Goal: Task Accomplishment & Management: Manage account settings

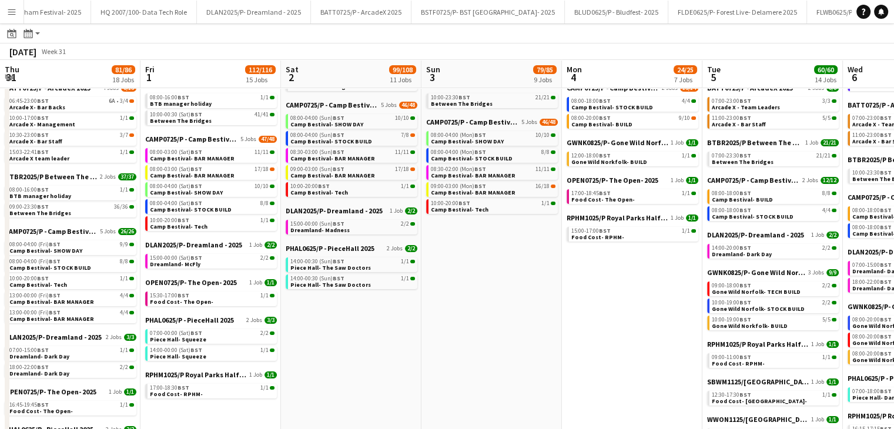
scroll to position [0, 303]
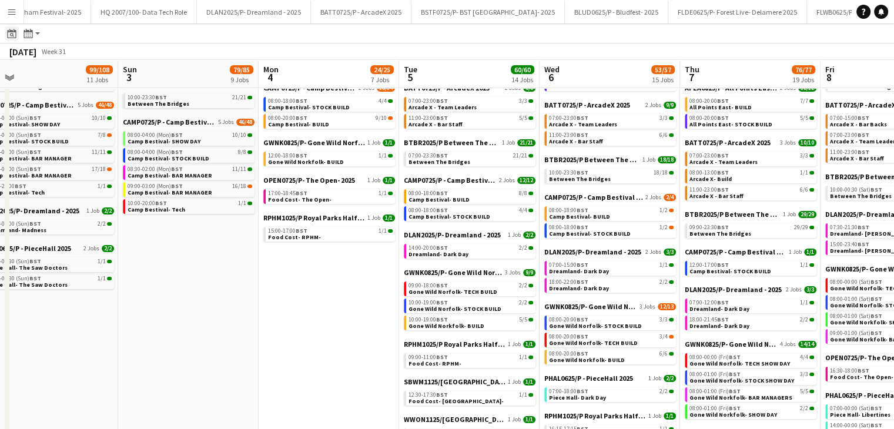
click at [8, 36] on icon at bounding box center [11, 33] width 9 height 9
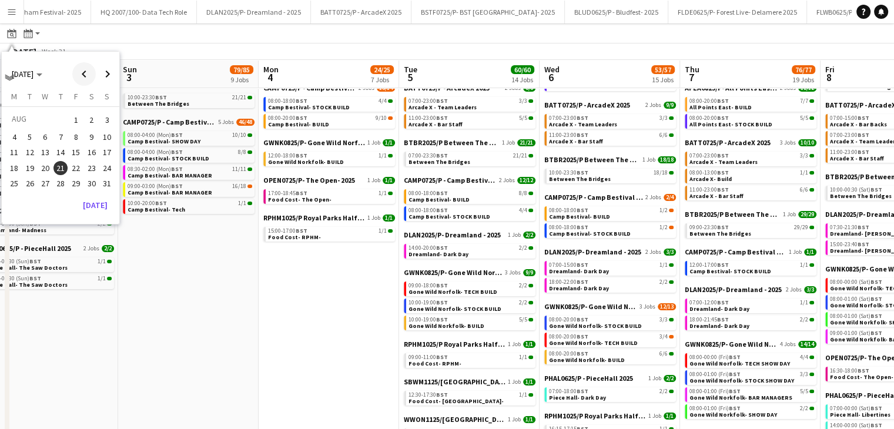
click at [75, 78] on span "Previous month" at bounding box center [84, 74] width 24 height 24
click at [58, 116] on span "1" at bounding box center [61, 120] width 14 height 16
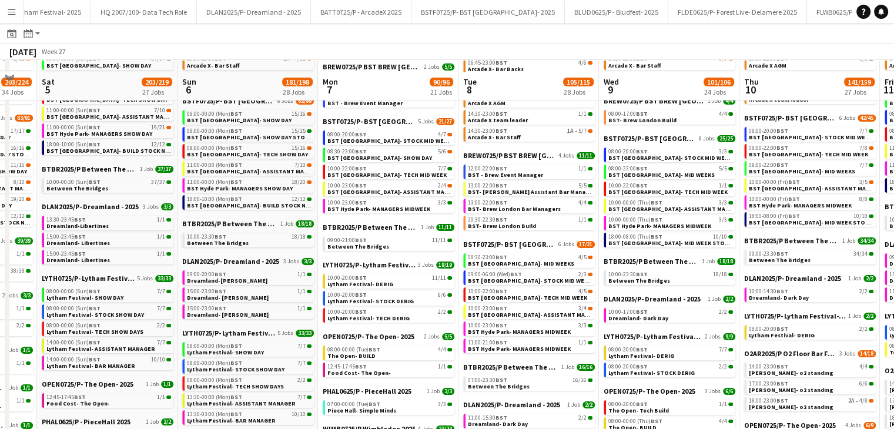
scroll to position [124, 0]
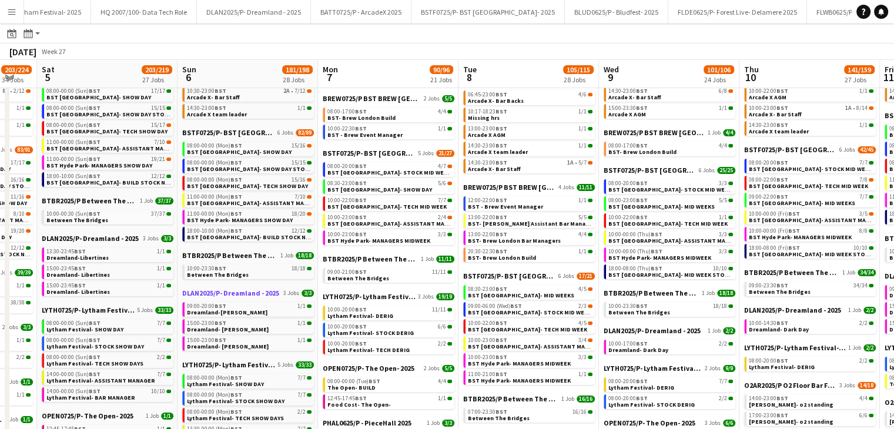
click at [263, 295] on span "DLAN2025/P- Dreamland - 2025" at bounding box center [230, 293] width 97 height 9
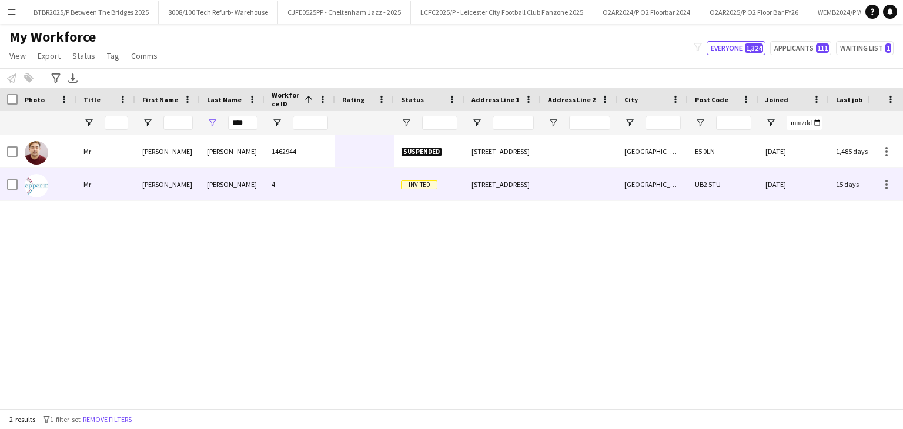
click at [304, 175] on div "4" at bounding box center [300, 184] width 71 height 32
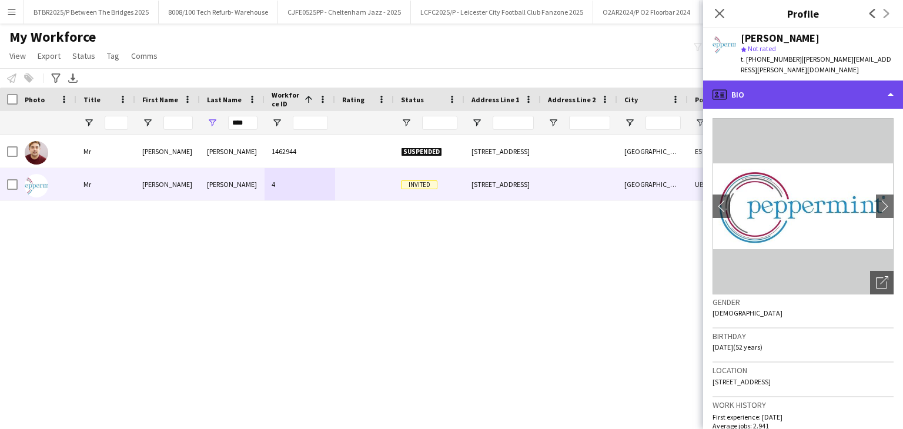
click at [825, 92] on div "profile Bio" at bounding box center [803, 95] width 200 height 28
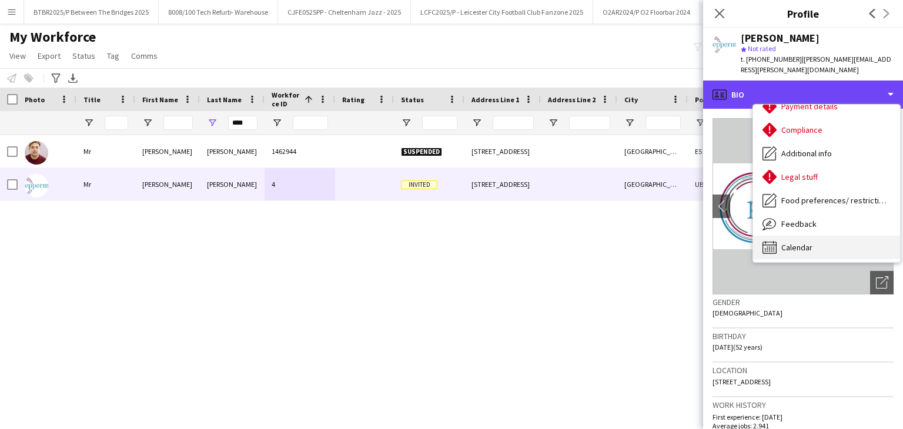
scroll to position [158, 0]
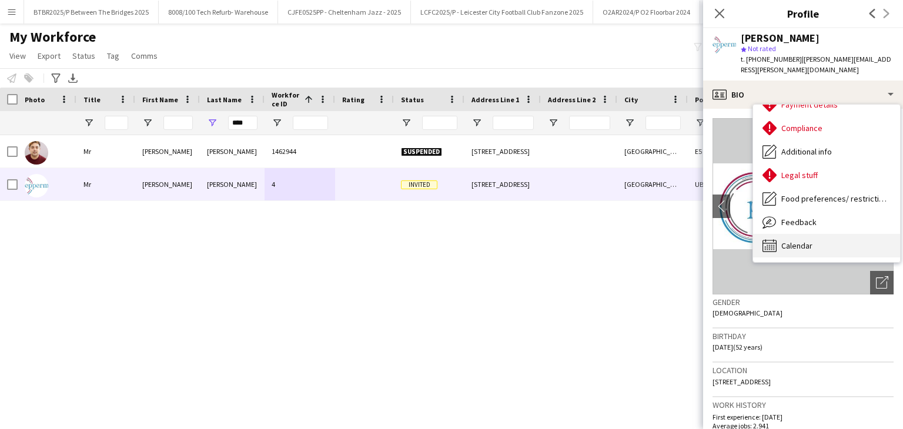
click at [850, 234] on div "Calendar Calendar" at bounding box center [826, 246] width 147 height 24
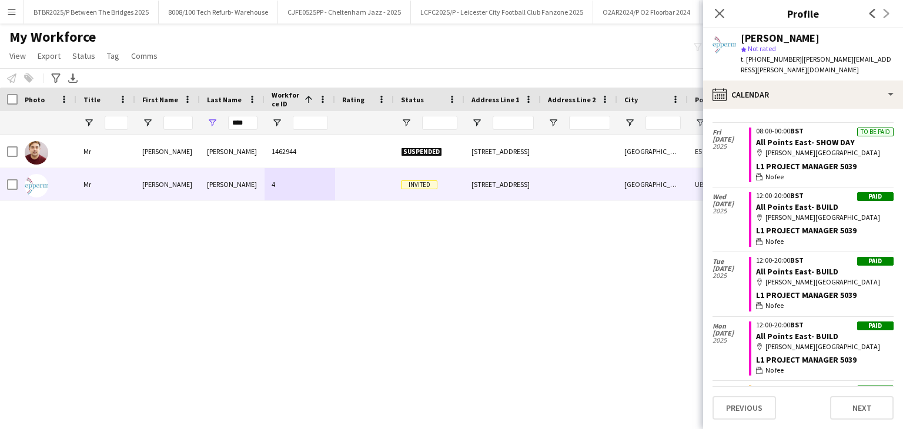
scroll to position [529, 0]
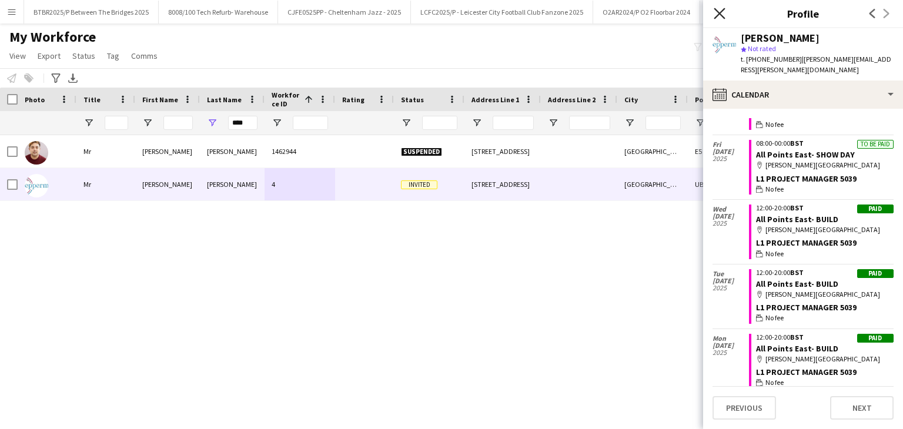
click at [722, 19] on icon "Close pop-in" at bounding box center [719, 13] width 11 height 11
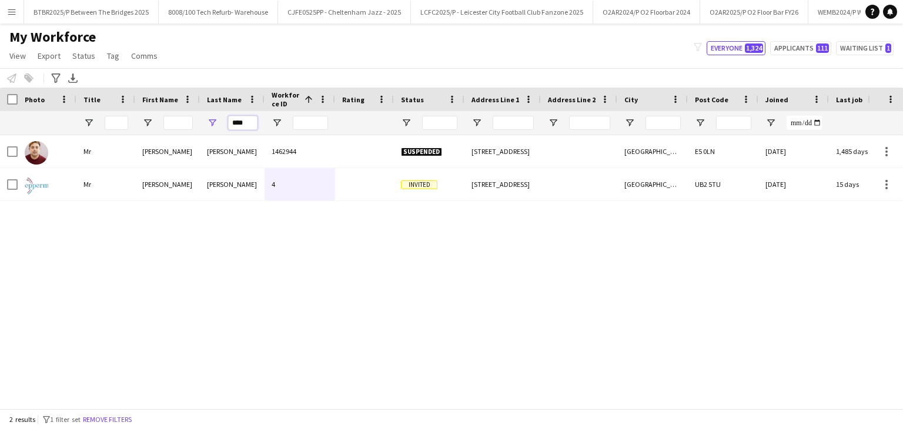
click at [247, 124] on input "****" at bounding box center [242, 123] width 29 height 14
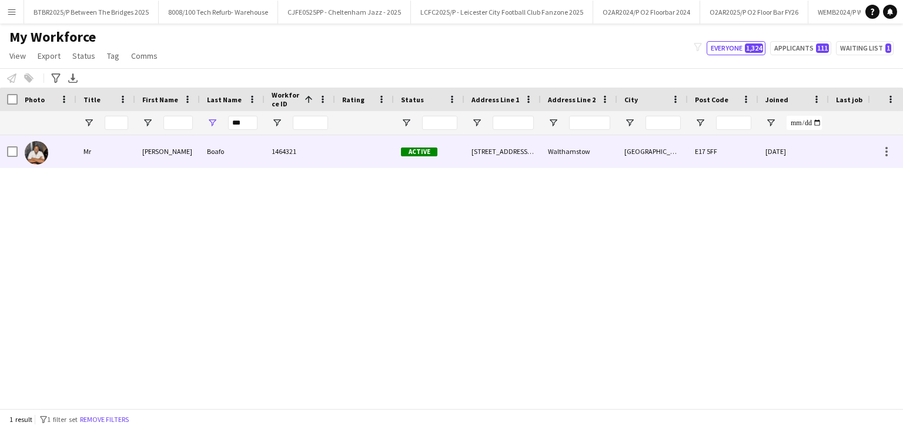
click at [313, 162] on div "1464321" at bounding box center [300, 151] width 71 height 32
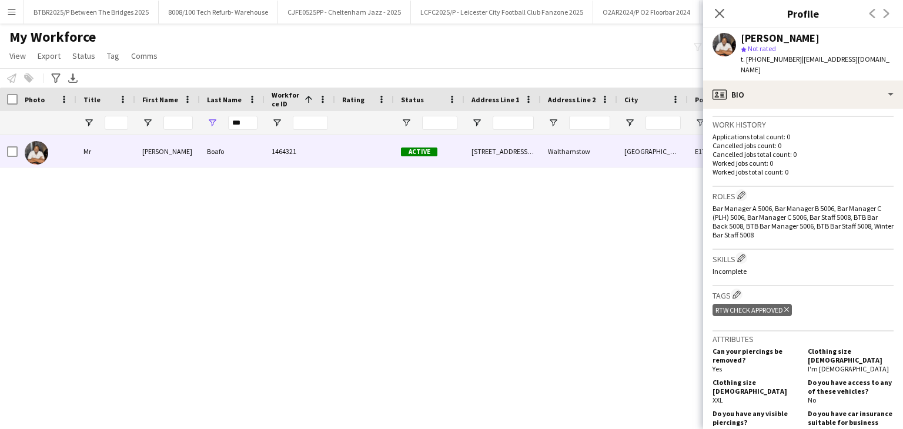
scroll to position [294, 0]
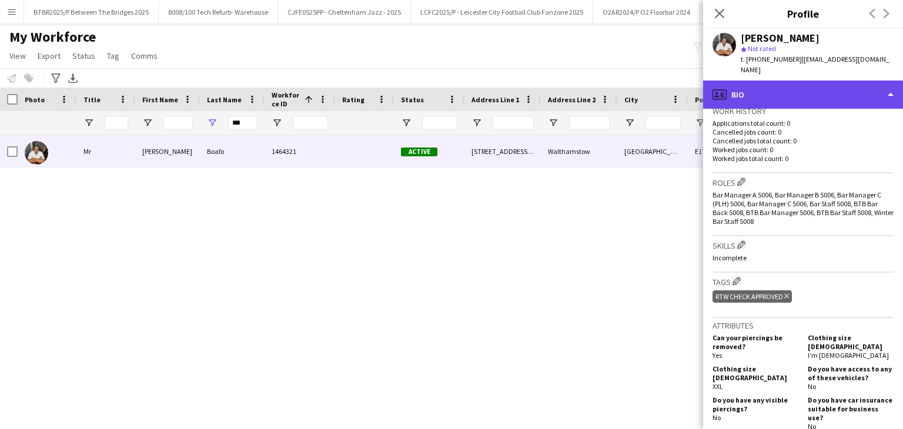
click at [797, 85] on div "profile Bio" at bounding box center [803, 95] width 200 height 28
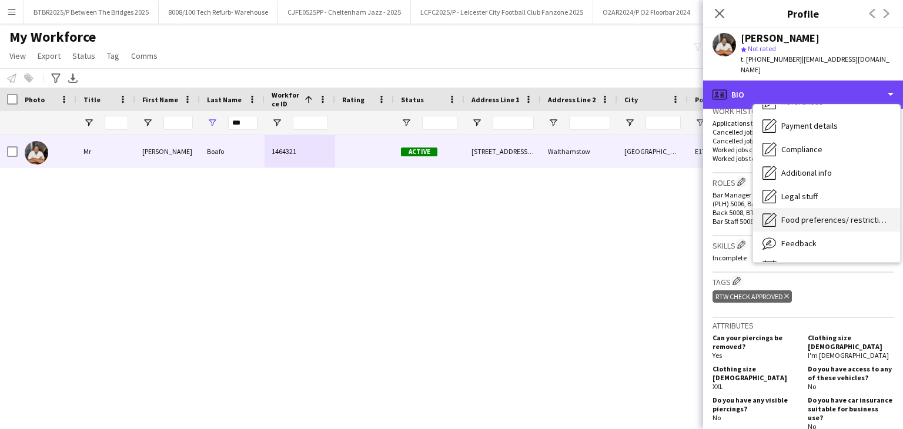
scroll to position [158, 0]
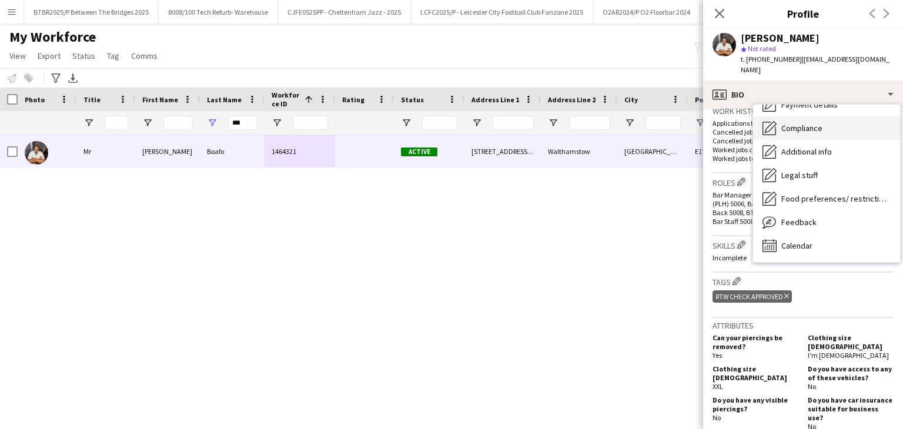
click at [818, 126] on div "Compliance Compliance" at bounding box center [826, 128] width 147 height 24
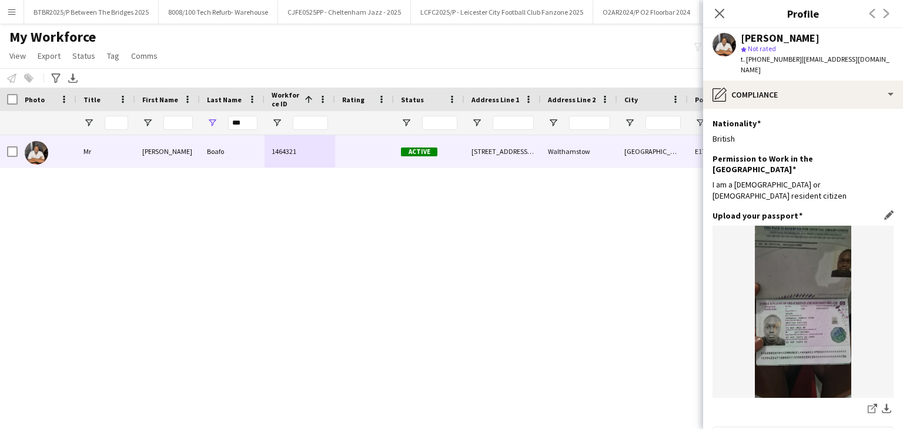
click at [249, 125] on input "***" at bounding box center [242, 123] width 29 height 14
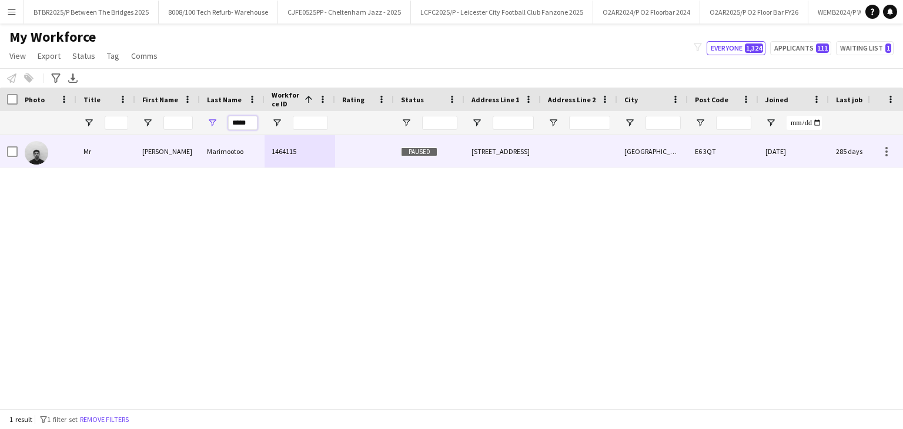
type input "*****"
click at [262, 155] on div "Marimootoo" at bounding box center [232, 151] width 65 height 32
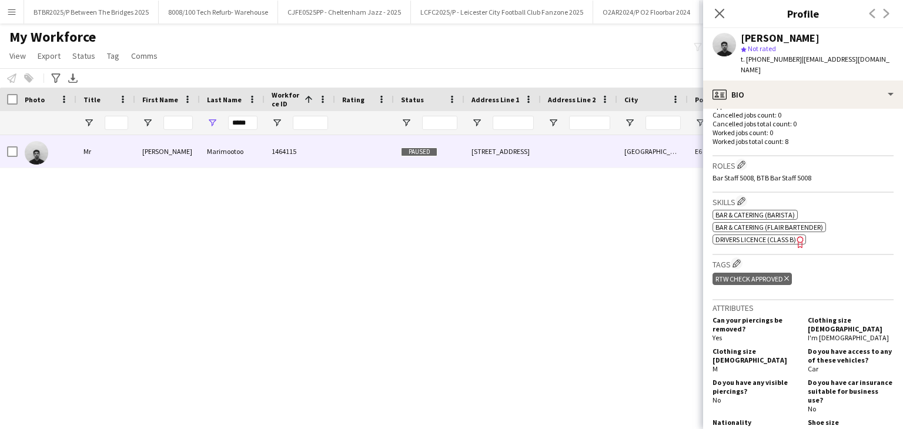
scroll to position [353, 0]
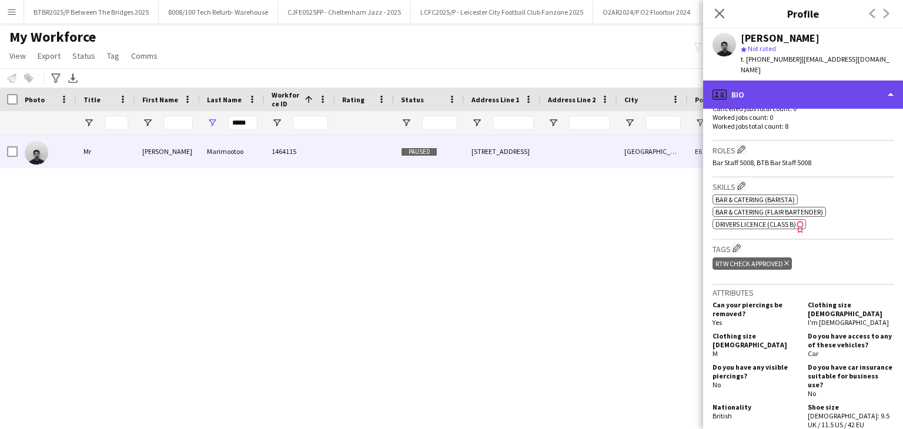
click at [806, 81] on div "profile Bio" at bounding box center [803, 95] width 200 height 28
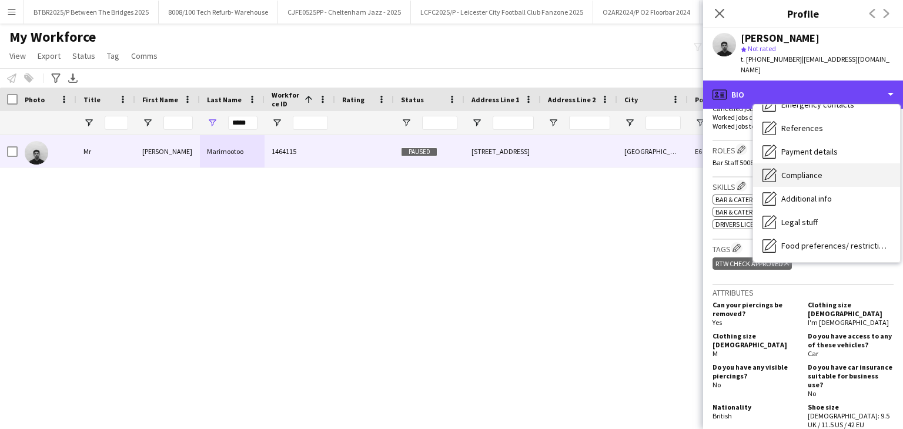
scroll to position [118, 0]
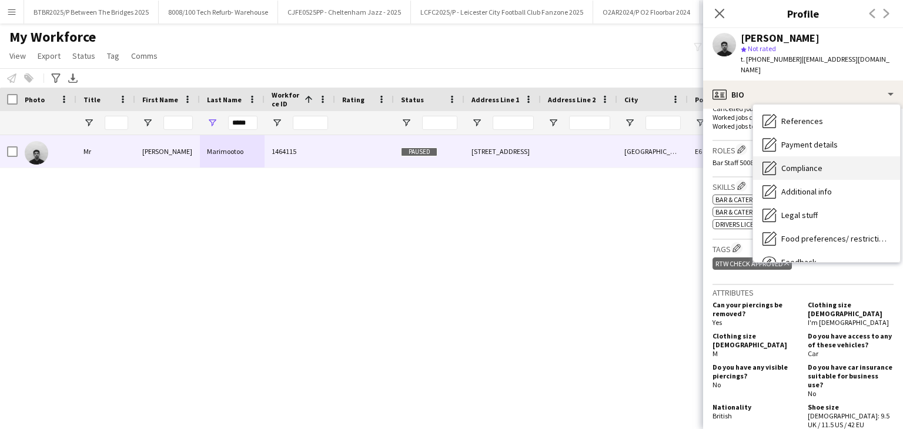
click at [835, 161] on div "Compliance Compliance" at bounding box center [826, 168] width 147 height 24
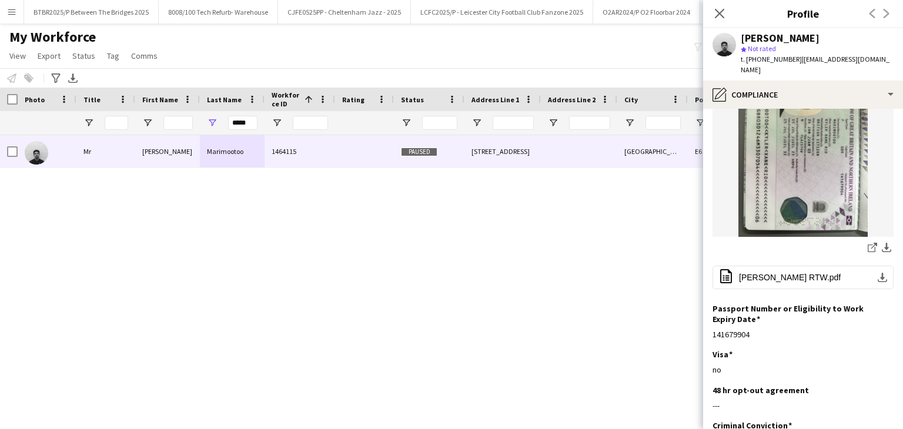
scroll to position [176, 0]
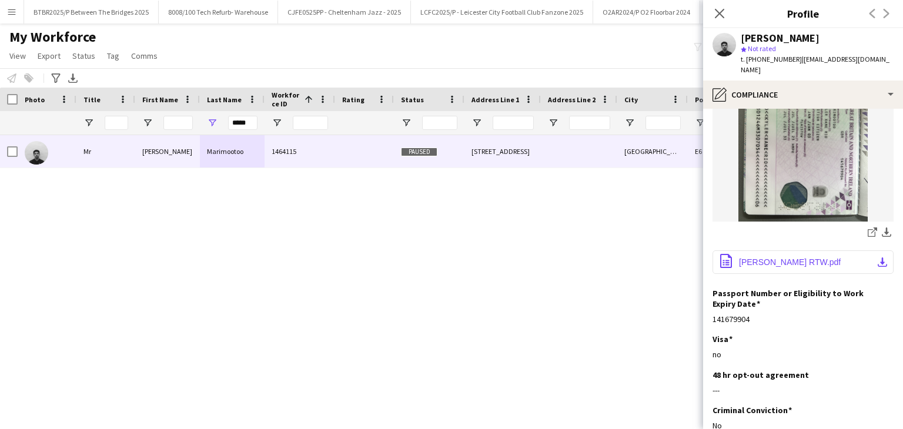
click at [821, 251] on button "office-file-sheet Kyler Marimootoo RTW.pdf download-bottom" at bounding box center [803, 263] width 181 height 24
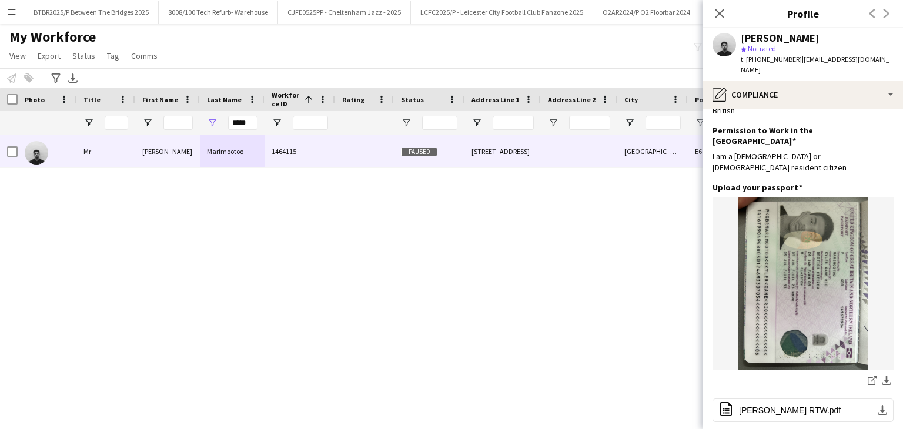
scroll to position [0, 0]
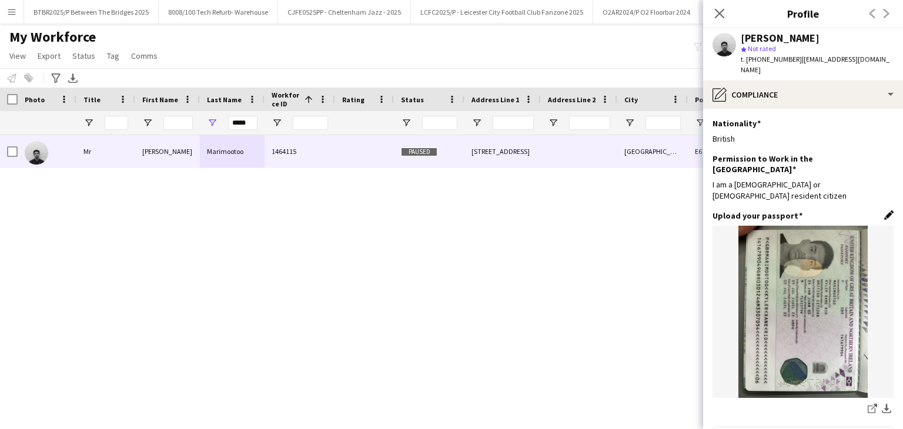
click at [884, 211] on app-icon "Edit this field" at bounding box center [888, 215] width 9 height 9
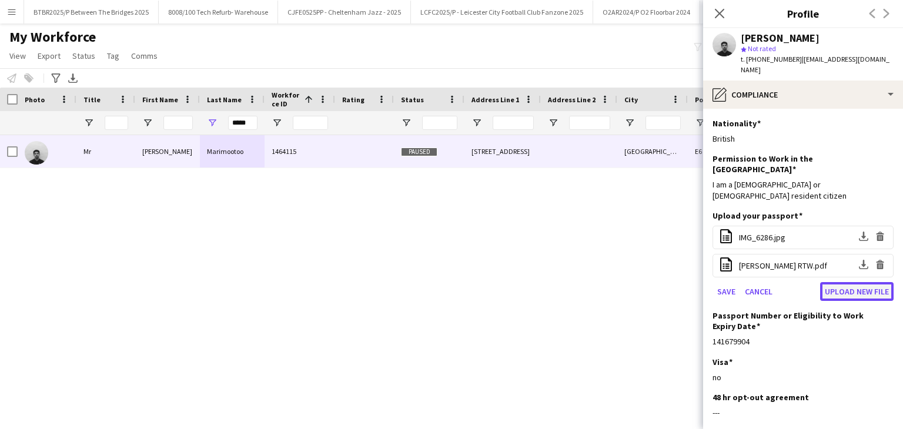
click at [840, 282] on button "Upload new file" at bounding box center [857, 291] width 74 height 19
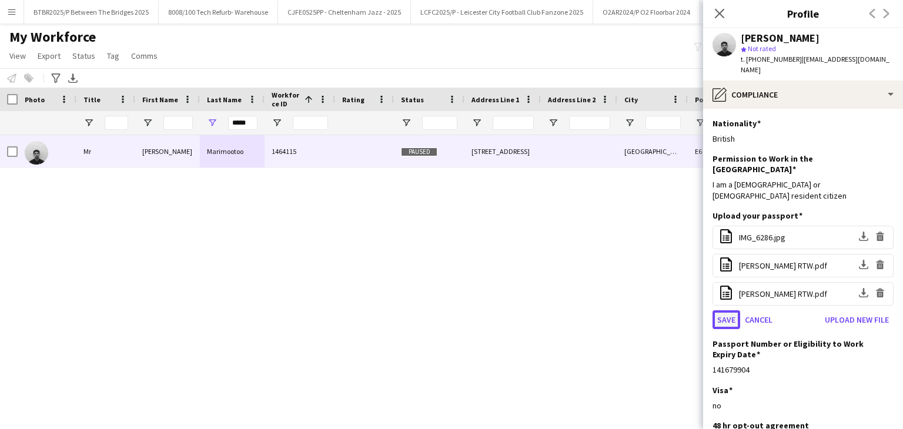
click at [720, 310] on button "Save" at bounding box center [727, 319] width 28 height 19
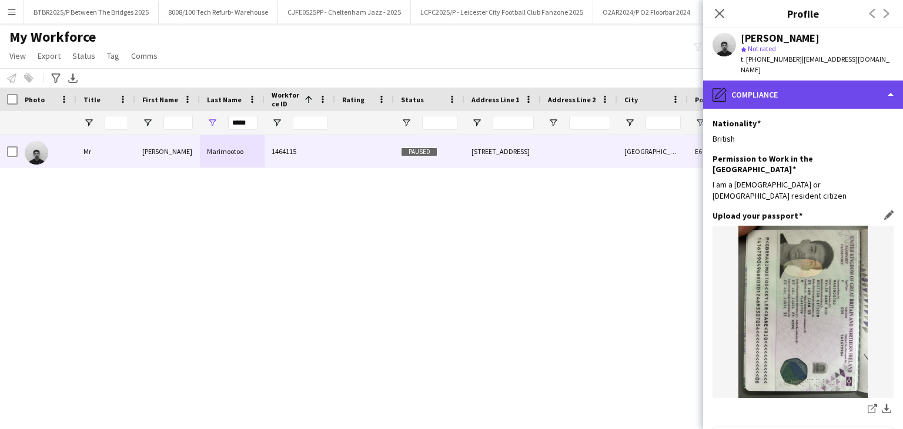
click at [793, 85] on div "pencil4 Compliance" at bounding box center [803, 95] width 200 height 28
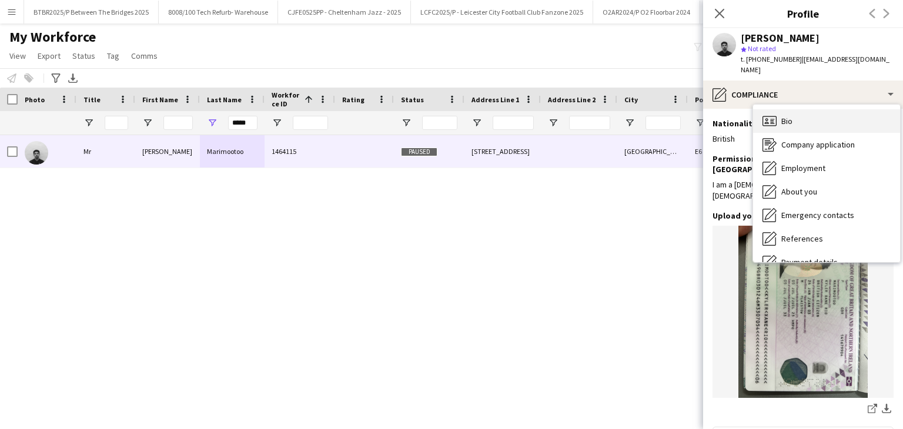
click at [812, 110] on div "Bio Bio" at bounding box center [826, 121] width 147 height 24
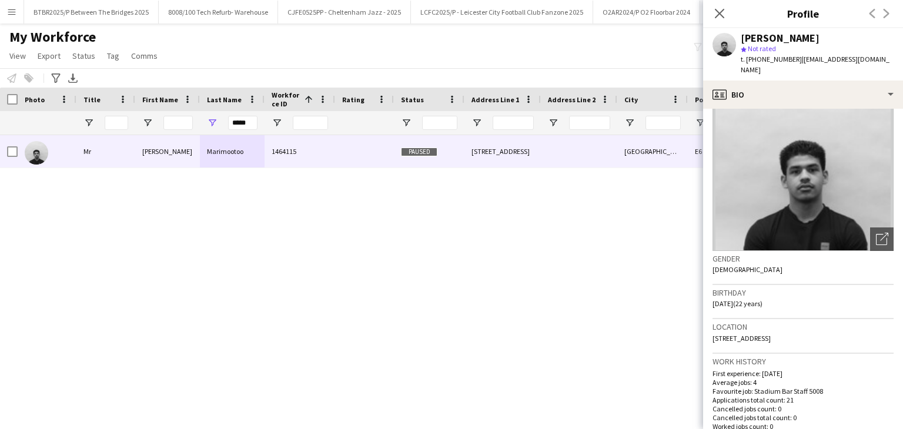
scroll to position [176, 0]
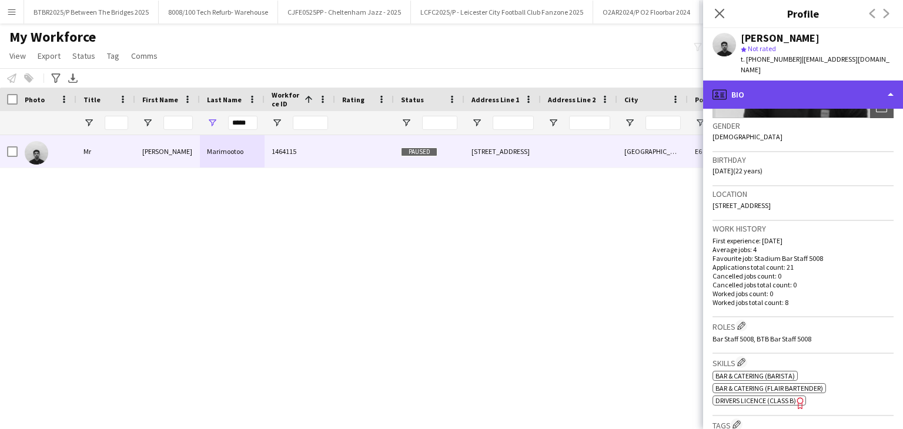
click at [831, 81] on div "profile Bio" at bounding box center [803, 95] width 200 height 28
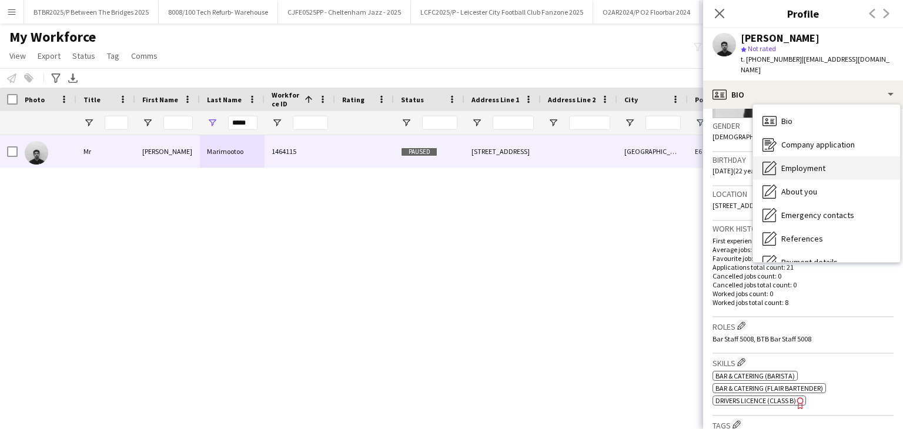
click at [819, 163] on span "Employment" at bounding box center [804, 168] width 44 height 11
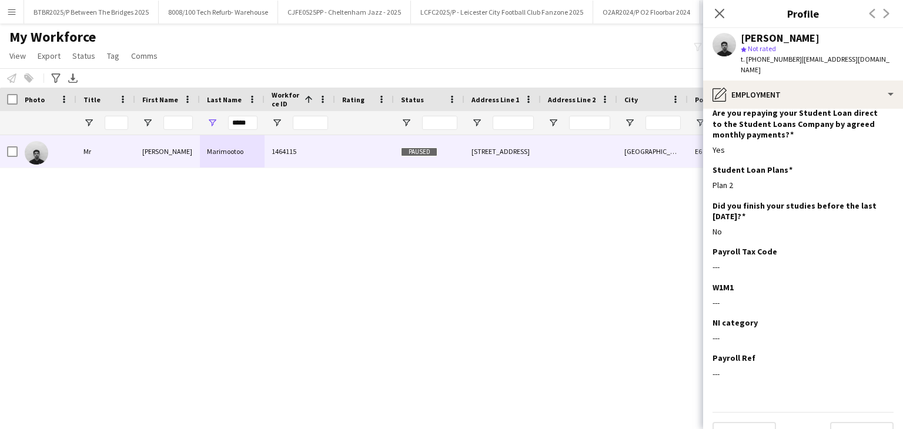
scroll to position [163, 0]
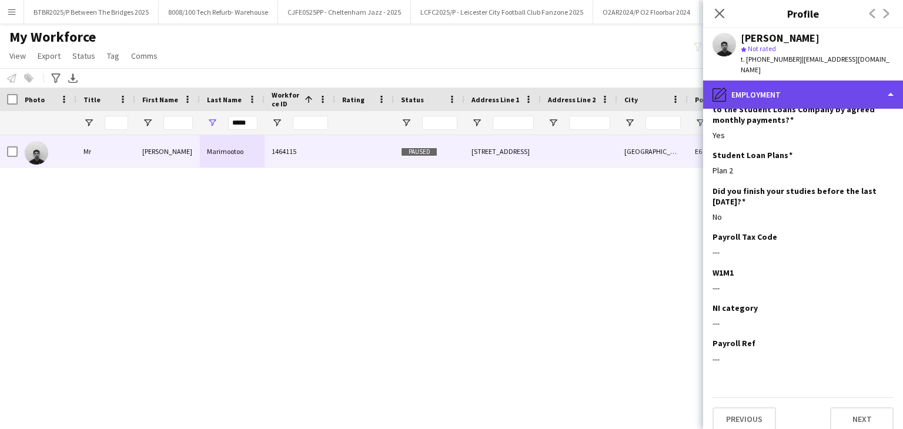
click at [796, 81] on div "pencil4 Employment" at bounding box center [803, 95] width 200 height 28
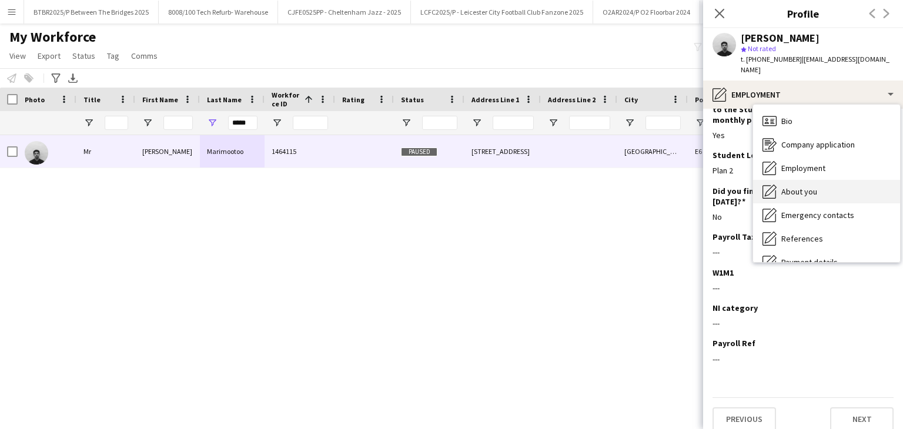
click at [820, 180] on div "About you About you" at bounding box center [826, 192] width 147 height 24
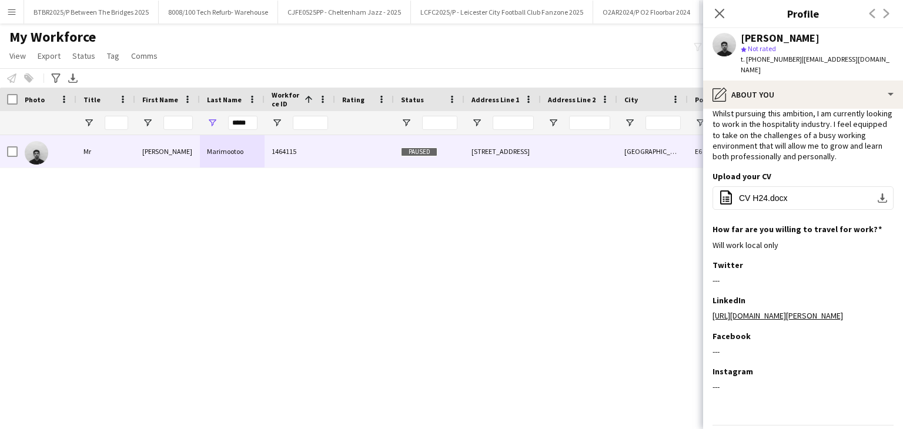
scroll to position [128, 0]
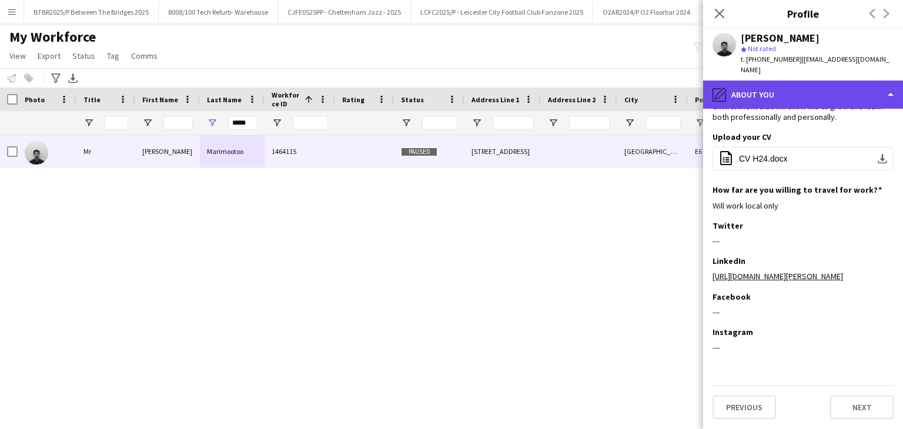
click at [804, 95] on div "pencil4 About you" at bounding box center [803, 95] width 200 height 28
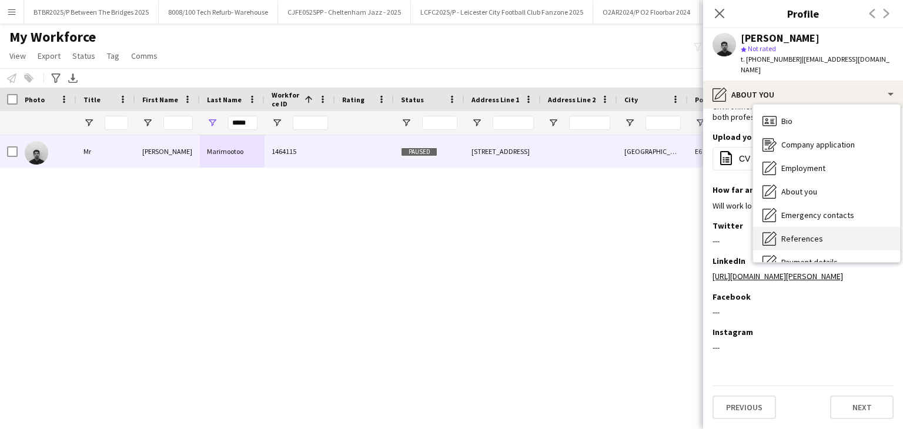
click at [822, 227] on div "References References" at bounding box center [826, 239] width 147 height 24
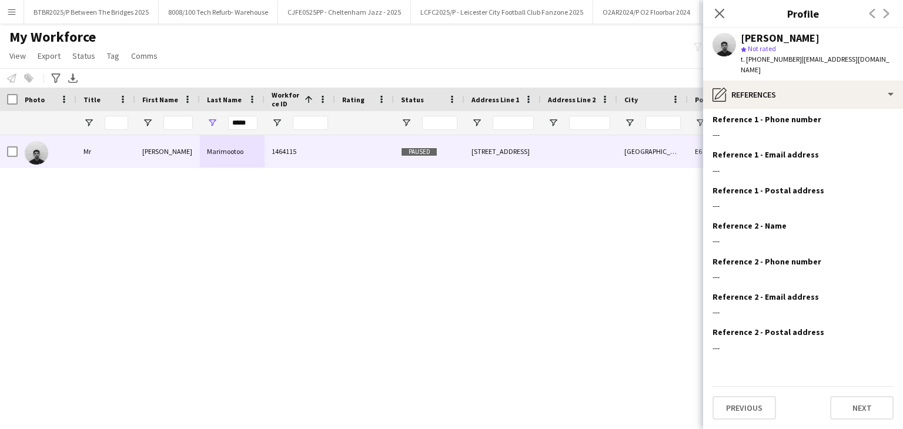
scroll to position [0, 0]
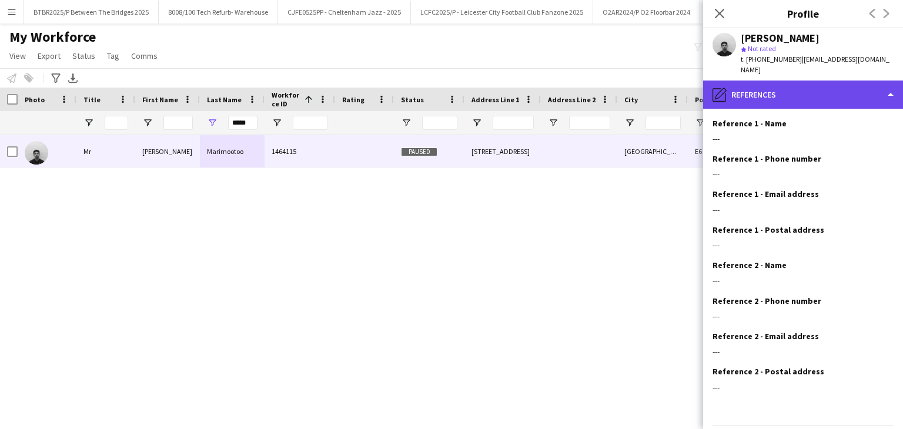
click at [802, 96] on div "pencil4 References" at bounding box center [803, 95] width 200 height 28
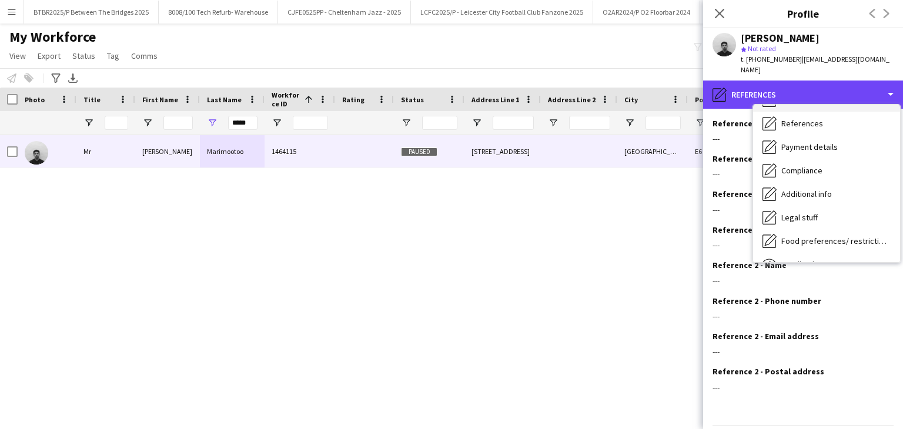
scroll to position [118, 0]
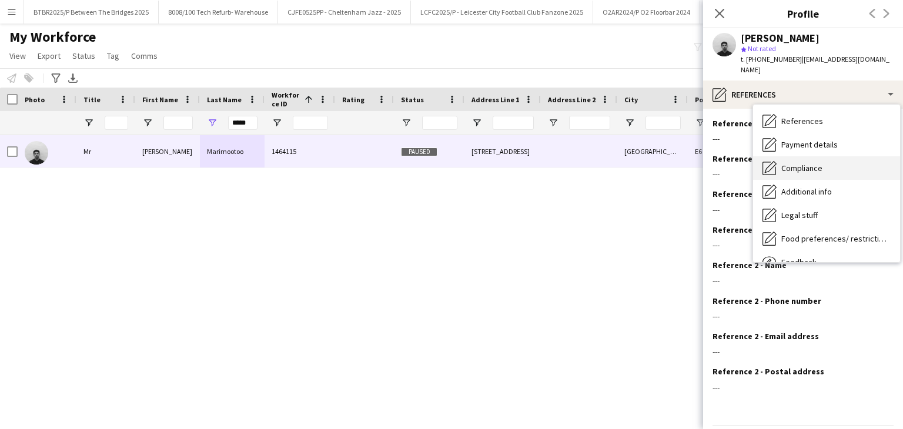
click at [814, 163] on span "Compliance" at bounding box center [802, 168] width 41 height 11
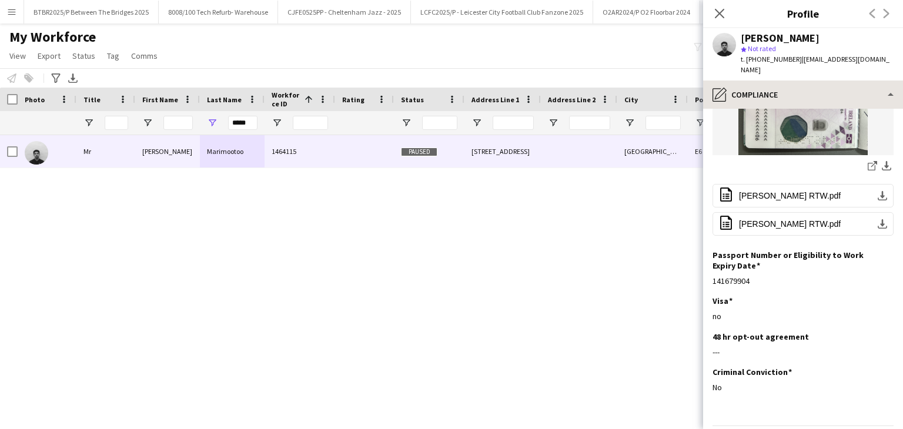
scroll to position [250, 0]
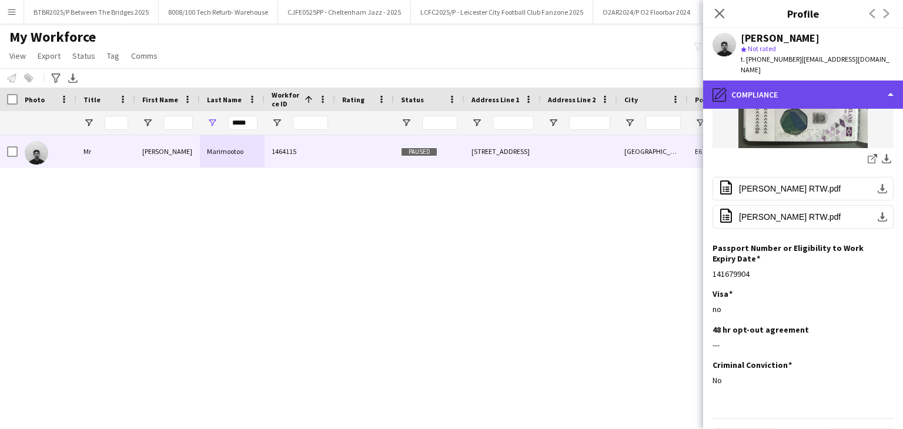
click at [786, 90] on div "pencil4 Compliance" at bounding box center [803, 95] width 200 height 28
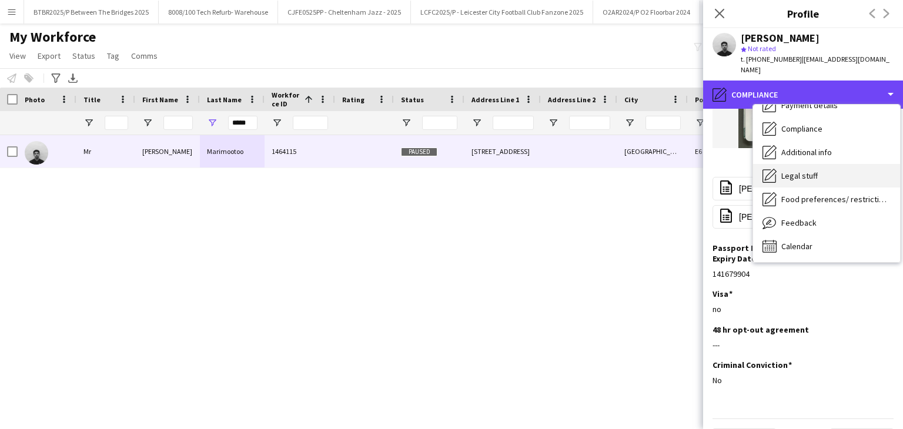
scroll to position [158, 0]
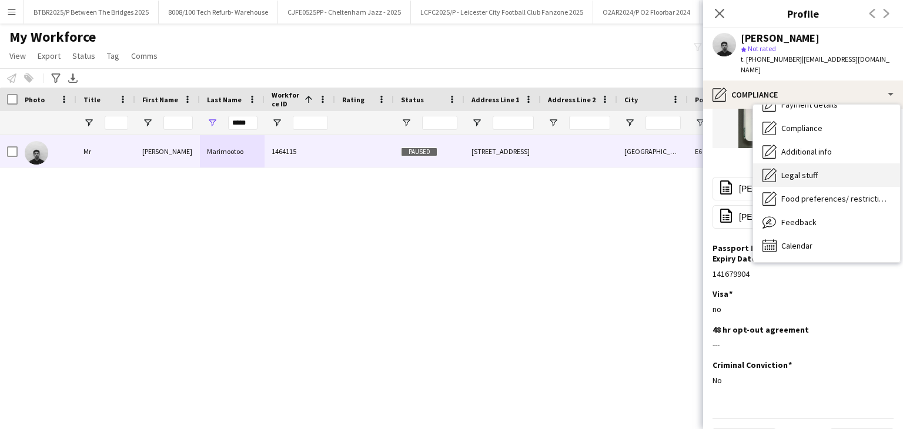
click at [810, 170] on span "Legal stuff" at bounding box center [800, 175] width 36 height 11
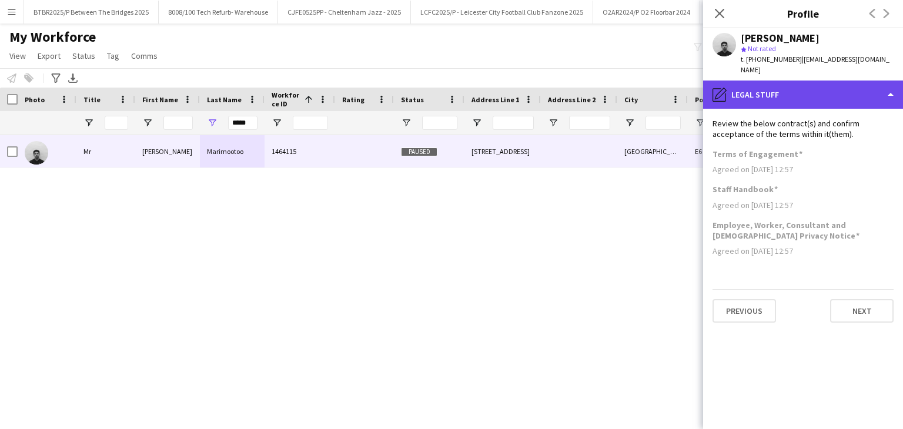
click at [774, 92] on div "pencil4 Legal stuff" at bounding box center [803, 95] width 200 height 28
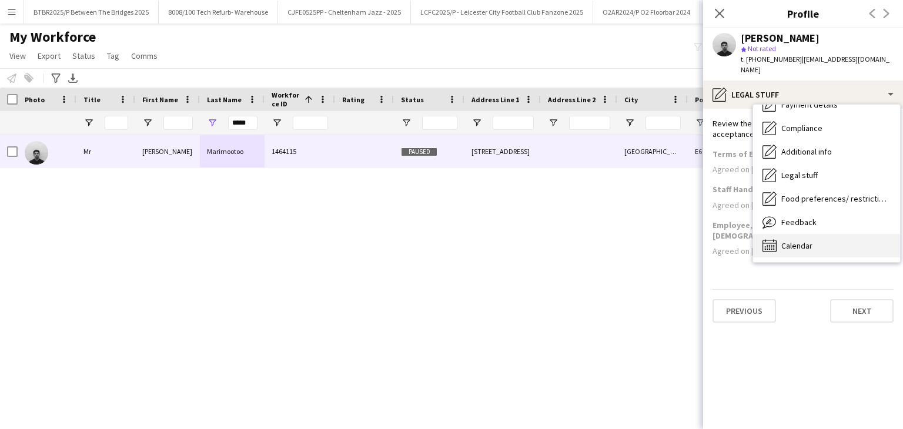
click at [811, 241] on span "Calendar" at bounding box center [797, 246] width 31 height 11
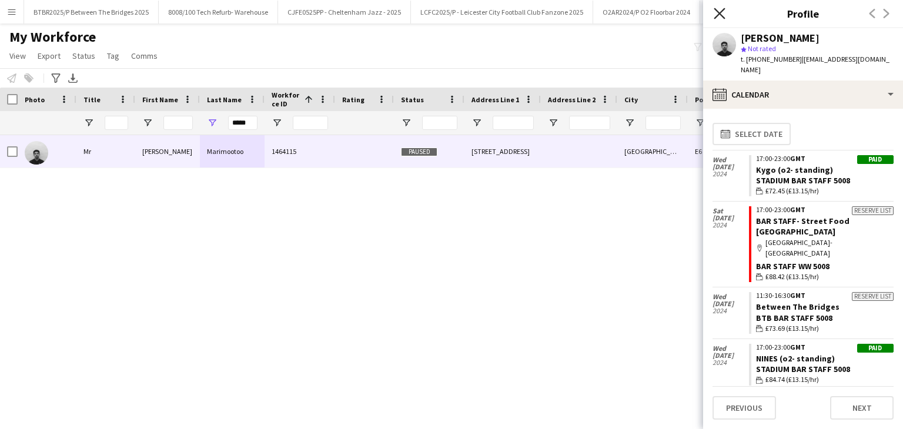
click at [717, 14] on icon "Close pop-in" at bounding box center [719, 13] width 11 height 11
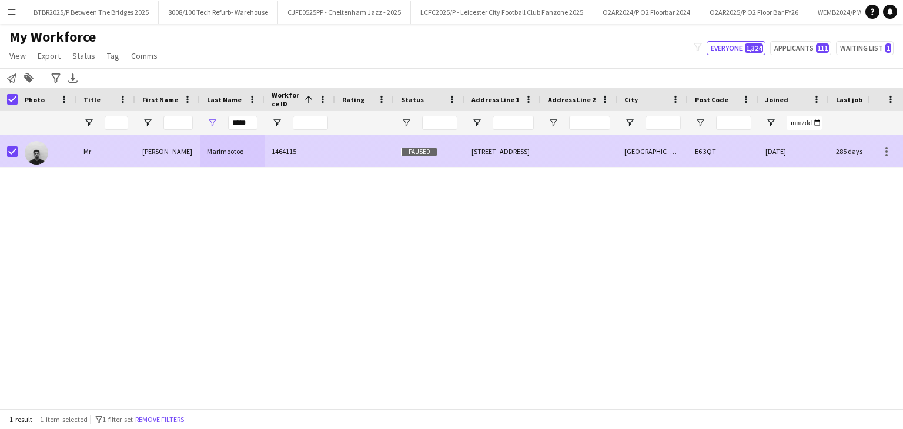
click at [348, 158] on div at bounding box center [364, 151] width 59 height 32
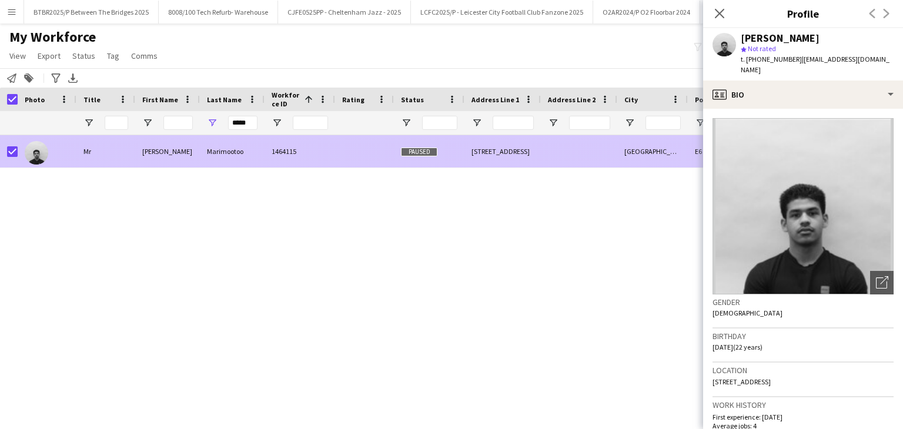
click at [5, 153] on div at bounding box center [9, 151] width 18 height 32
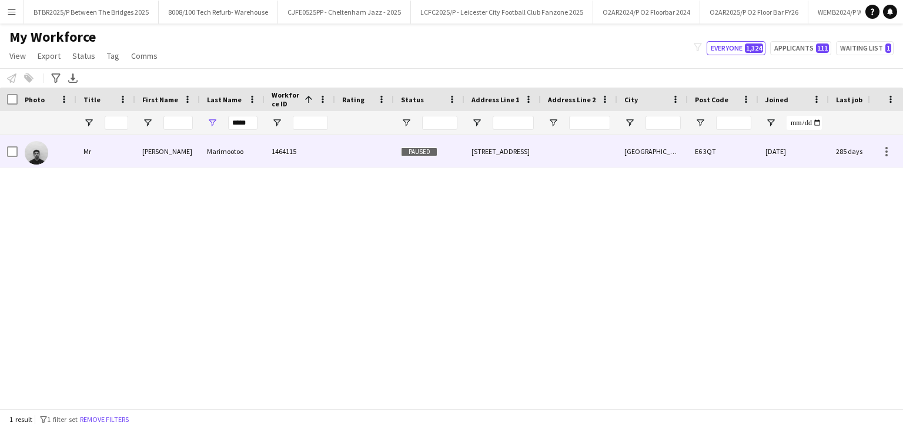
click at [308, 148] on div "1464115" at bounding box center [300, 151] width 71 height 32
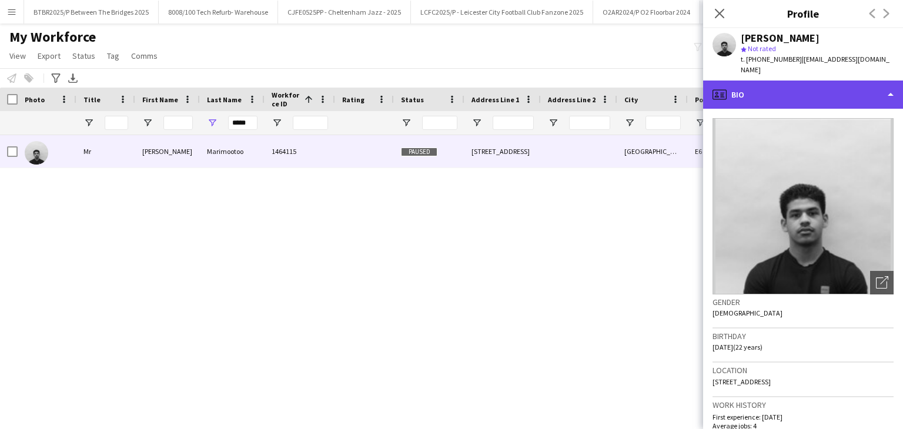
click at [778, 90] on div "profile Bio" at bounding box center [803, 95] width 200 height 28
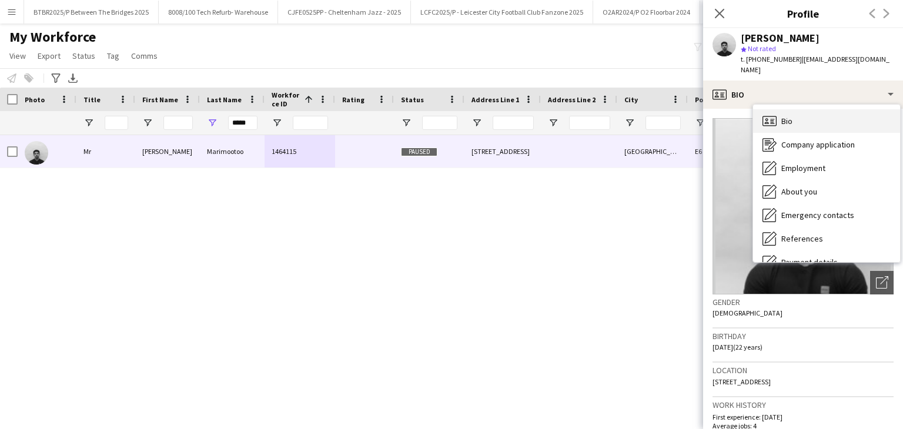
click at [822, 111] on div "Bio Bio" at bounding box center [826, 121] width 147 height 24
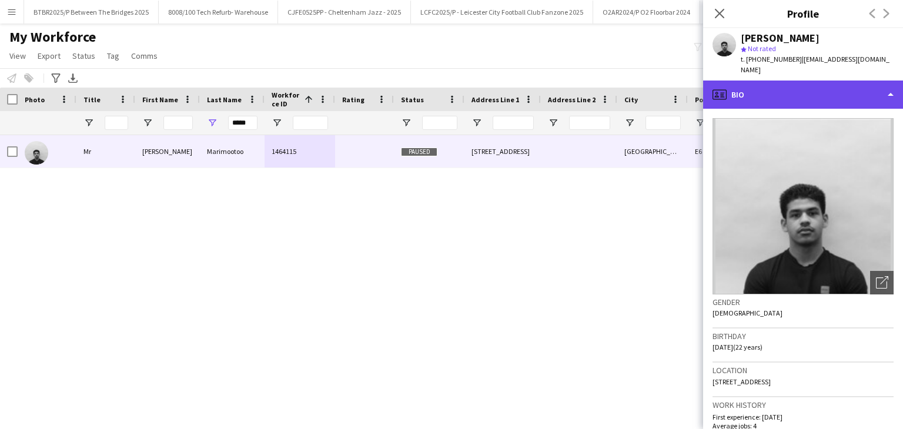
click at [811, 88] on div "profile Bio" at bounding box center [803, 95] width 200 height 28
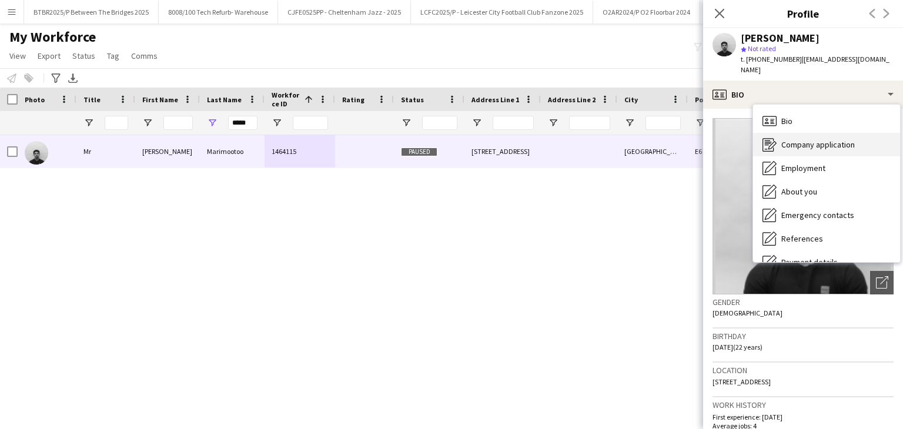
click at [819, 139] on span "Company application" at bounding box center [819, 144] width 74 height 11
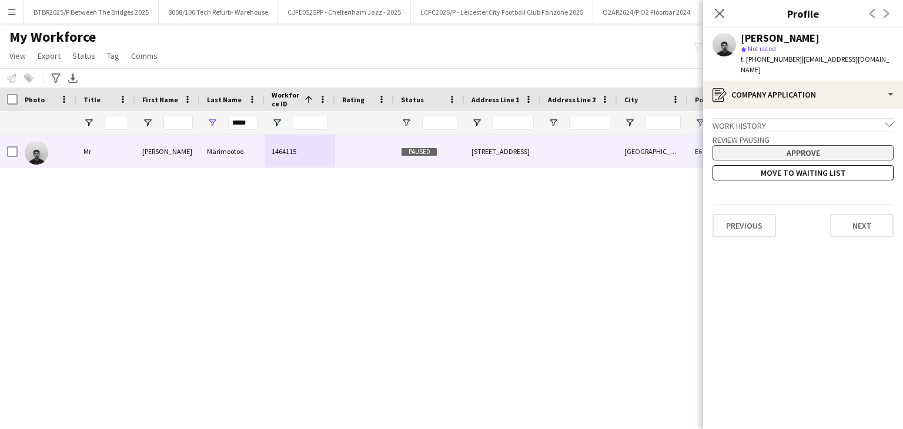
click at [815, 145] on button "Approve" at bounding box center [803, 152] width 181 height 15
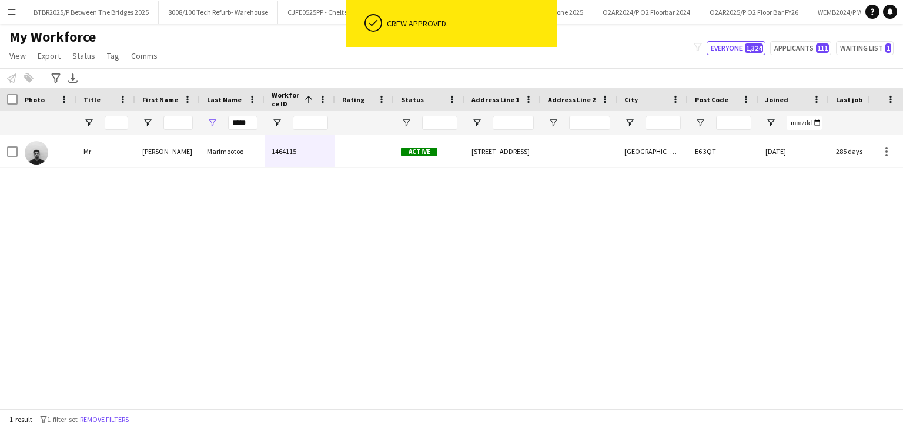
click at [653, 250] on div "Mr Kyler Marimootoo 1464115 Active 52 Monmouth Road London E6 3QT 17-09-2024 28…" at bounding box center [434, 267] width 868 height 265
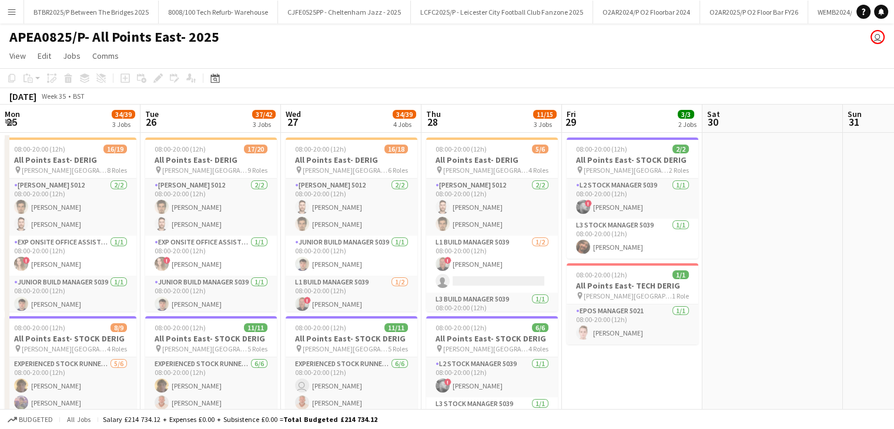
scroll to position [0, 289]
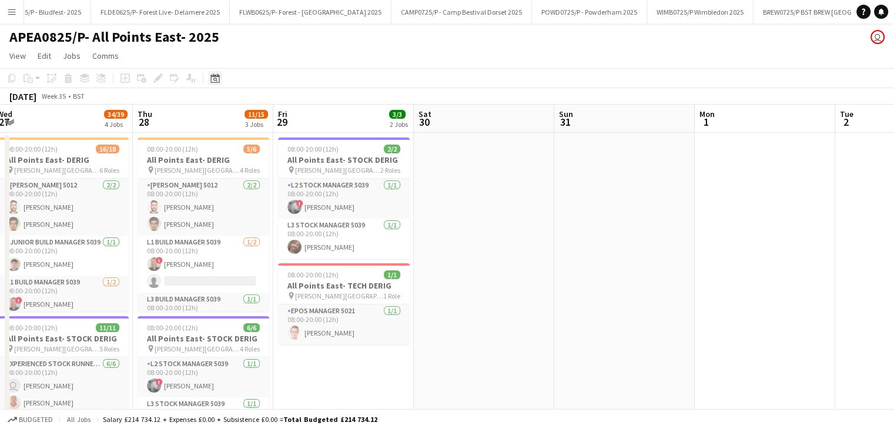
click at [221, 80] on div "Date picker" at bounding box center [215, 78] width 14 height 14
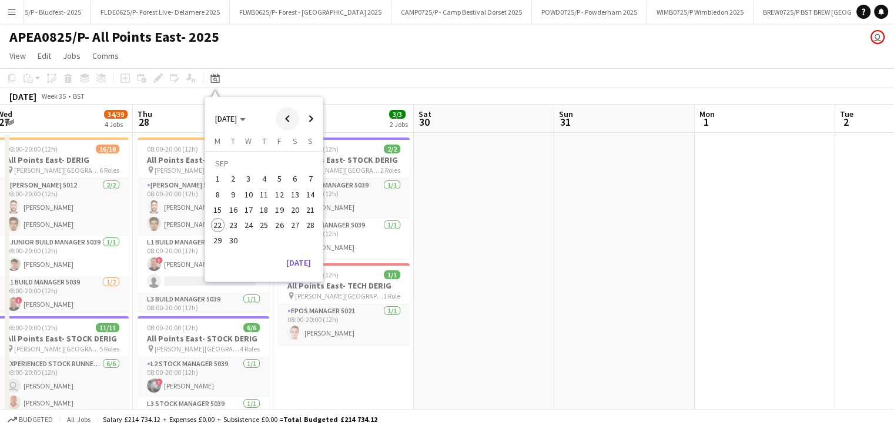
click at [292, 118] on span "Previous month" at bounding box center [288, 119] width 24 height 24
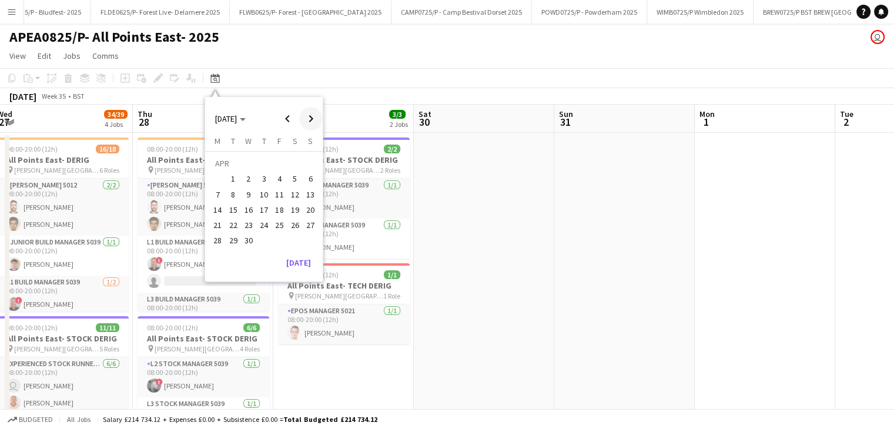
click at [308, 118] on span "Next month" at bounding box center [311, 119] width 24 height 24
click at [261, 158] on span "1" at bounding box center [264, 165] width 14 height 16
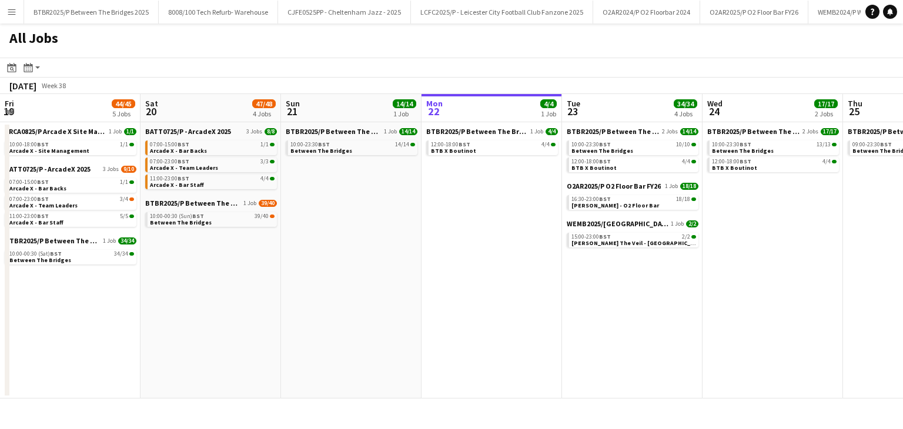
scroll to position [0, 281]
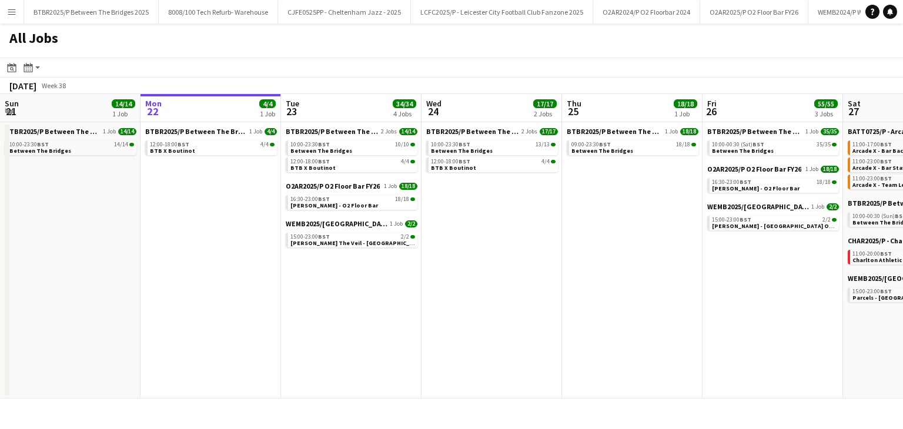
click at [16, 7] on app-icon "Menu" at bounding box center [11, 11] width 9 height 9
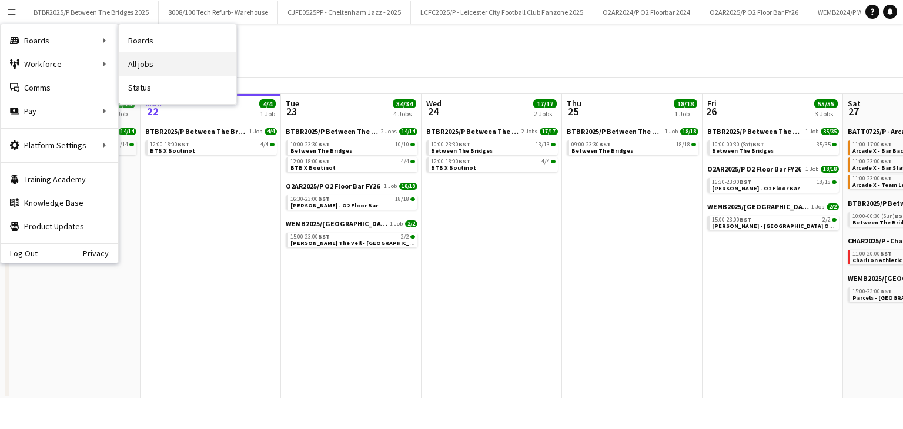
click at [200, 67] on link "All jobs" at bounding box center [178, 64] width 118 height 24
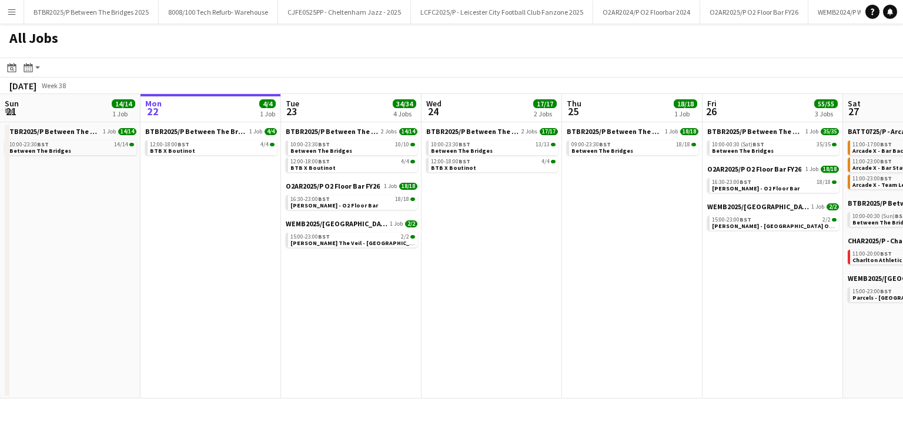
click at [3, 8] on button "Menu" at bounding box center [12, 12] width 24 height 24
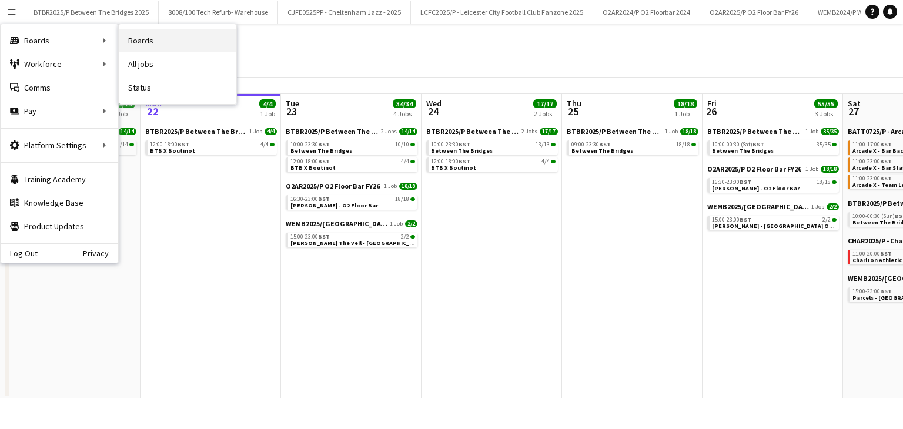
click at [153, 42] on link "Boards" at bounding box center [178, 41] width 118 height 24
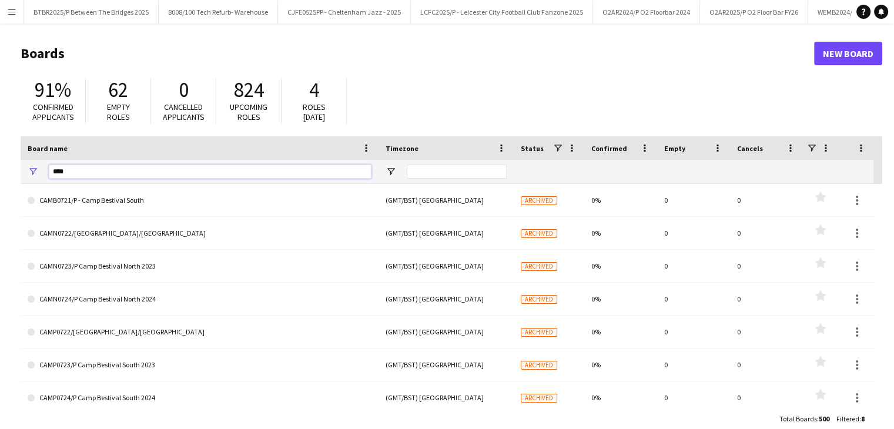
drag, startPoint x: 76, startPoint y: 175, endPoint x: 0, endPoint y: 178, distance: 75.9
click at [0, 178] on main "Boards New Board 91% Confirmed applicants 62 Empty roles 0 Cancelled applicants…" at bounding box center [447, 236] width 894 height 425
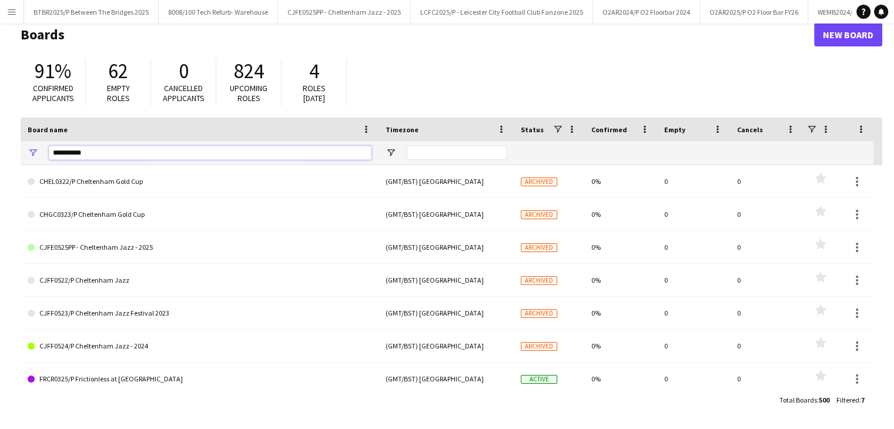
type input "**********"
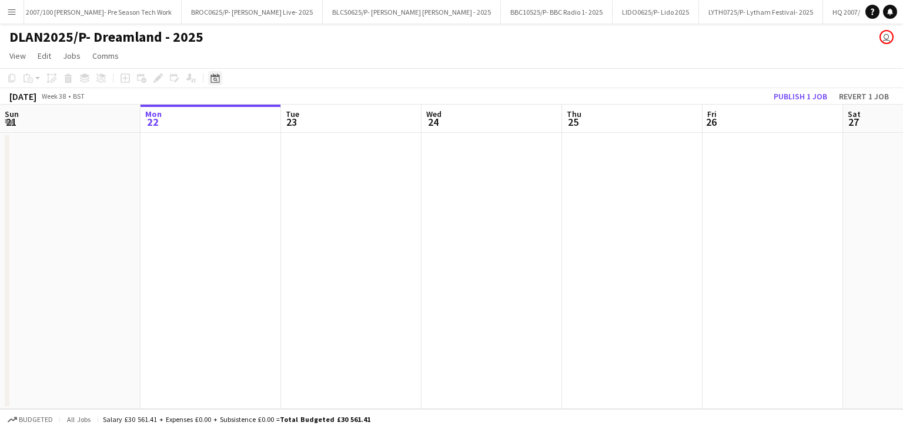
scroll to position [0, 2637]
click at [214, 78] on icon at bounding box center [215, 80] width 4 height 4
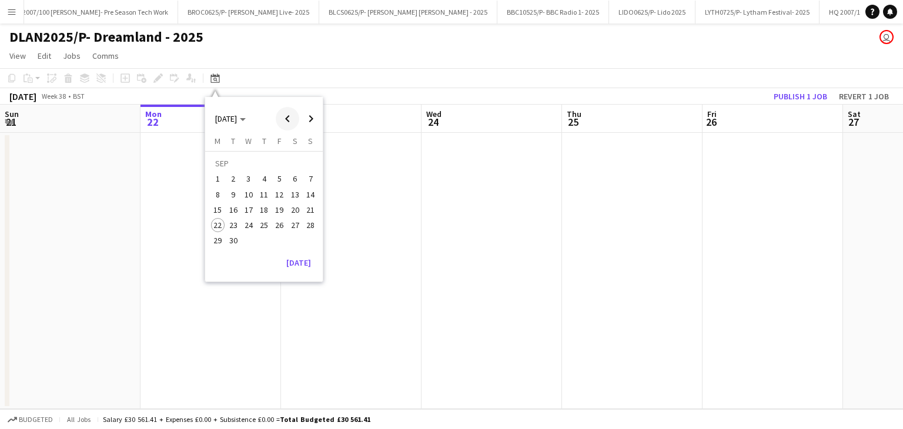
click at [285, 124] on span "Previous month" at bounding box center [288, 119] width 24 height 24
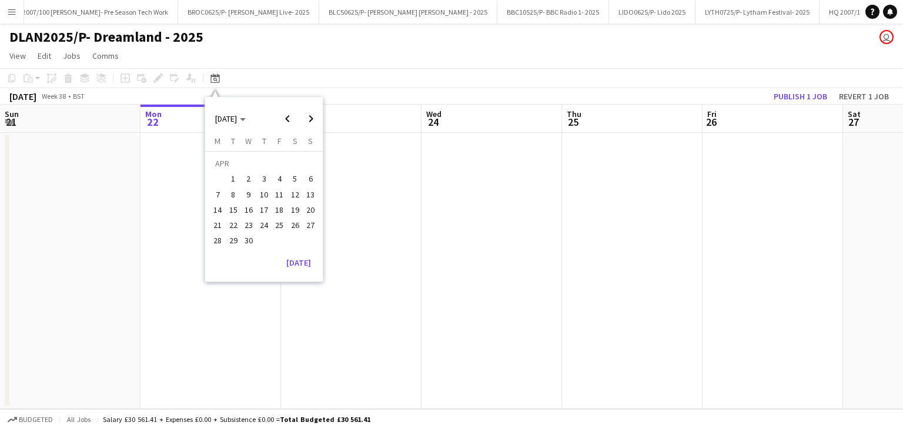
click at [229, 178] on span "1" at bounding box center [233, 179] width 14 height 14
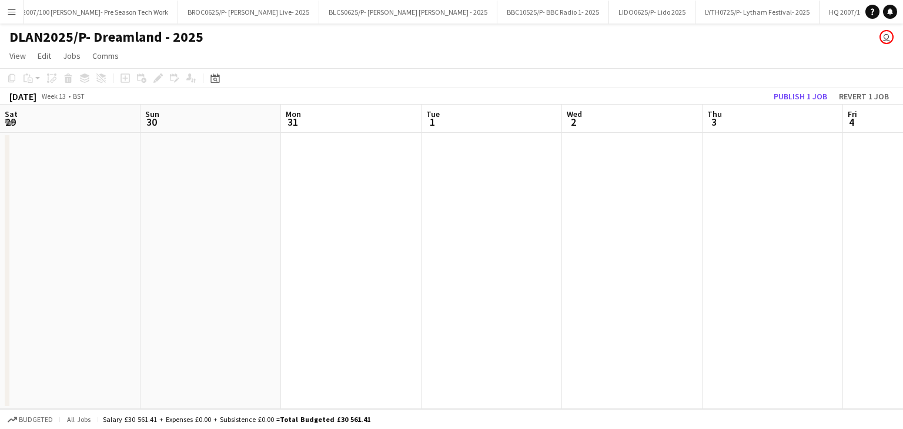
scroll to position [0, 405]
drag, startPoint x: 441, startPoint y: 122, endPoint x: 246, endPoint y: 125, distance: 195.3
click at [246, 125] on app-calendar-viewport "Thu 27 Fri 28 Sat 29 Sun 30 Mon 31 Tue 1 Wed 2 Thu 3 Fri 4 Sat 5 Sun 6 Mon 7" at bounding box center [451, 257] width 903 height 305
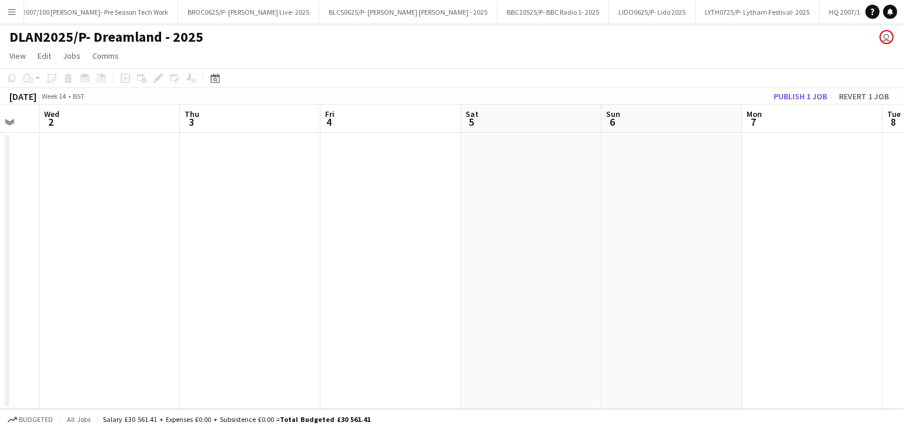
drag, startPoint x: 374, startPoint y: 125, endPoint x: 213, endPoint y: 118, distance: 160.7
click at [181, 119] on app-calendar-viewport "Sat 29 Sun 30 Mon 31 Tue 1 Wed 2 Thu 3 Fri 4 Sat 5 Sun 6 Mon 7 Tue 8 Wed 9" at bounding box center [451, 257] width 903 height 305
drag, startPoint x: 358, startPoint y: 118, endPoint x: 303, endPoint y: 115, distance: 54.8
click at [273, 118] on app-calendar-viewport "Sun 30 Mon 31 Tue 1 Wed 2 Thu 3 Fri 4 Sat 5 Sun 6 Mon 7 Tue 8 Wed 9 Thu 10" at bounding box center [451, 257] width 903 height 305
drag, startPoint x: 299, startPoint y: 112, endPoint x: 345, endPoint y: 109, distance: 46.5
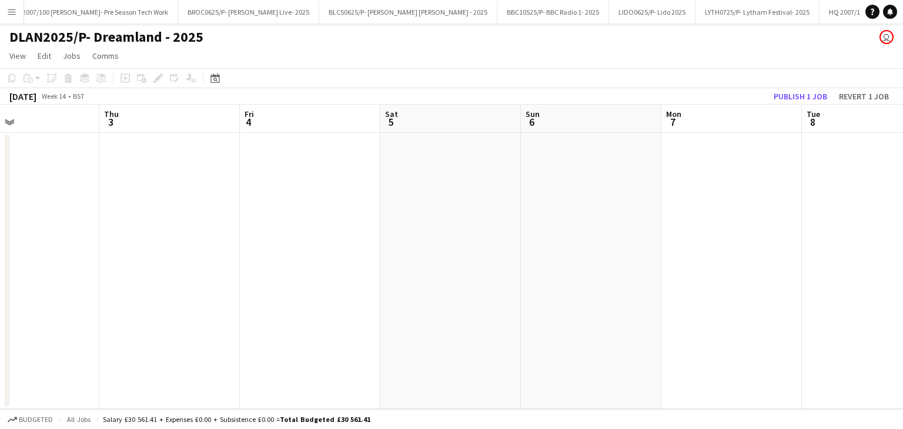
click at [302, 109] on app-calendar-viewport "Mon 31 Tue 1 Wed 2 Thu 3 Fri 4 Sat 5 Sun 6 Mon 7 Tue 8 Wed 9 Thu 10 Fri 11" at bounding box center [451, 257] width 903 height 305
drag, startPoint x: 367, startPoint y: 114, endPoint x: 570, endPoint y: 109, distance: 203.5
click at [303, 106] on app-calendar-viewport "Wed 2 Thu 3 Fri 4 Sat 5 Sun 6 Mon 7 Tue 8 Wed 9 Thu 10 Fri 11 Sat 12 Sun 13" at bounding box center [451, 257] width 903 height 305
drag, startPoint x: 548, startPoint y: 116, endPoint x: 371, endPoint y: 109, distance: 177.1
click at [366, 109] on app-calendar-viewport "Fri 4 Sat 5 Sun 6 Mon 7 Tue 8 Wed 9 Thu 10 Fri 11 Sat 12 Sun 13 Mon 14 Tue 15" at bounding box center [451, 257] width 903 height 305
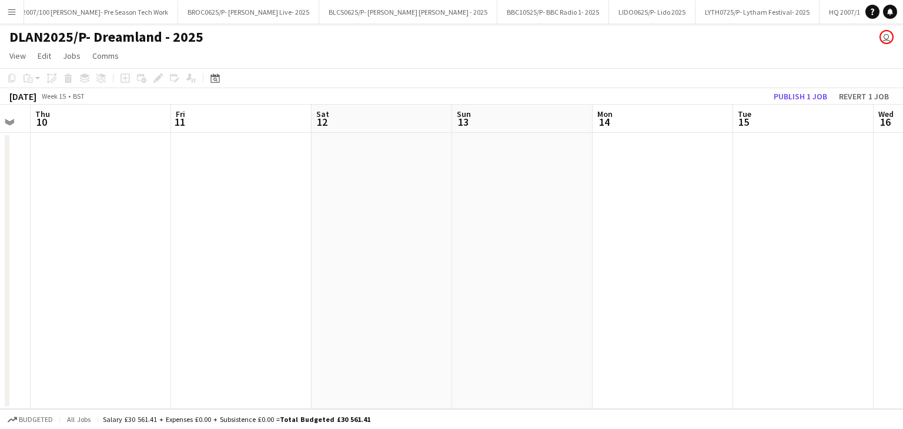
drag, startPoint x: 497, startPoint y: 139, endPoint x: 652, endPoint y: 130, distance: 155.5
click at [416, 135] on app-calendar-viewport "Sun 6 Mon 7 Tue 8 Wed 9 Thu 10 Fri 11 Sat 12 Sun 13 Mon 14 Tue 15 Wed 16 Thu 17" at bounding box center [451, 257] width 903 height 305
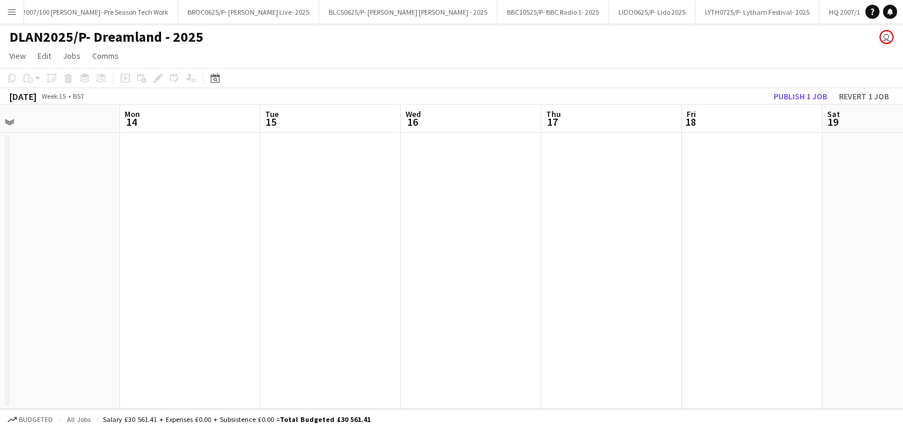
drag, startPoint x: 560, startPoint y: 135, endPoint x: 583, endPoint y: 121, distance: 26.9
click at [283, 126] on app-calendar-viewport "Thu 10 Fri 11 Sat 12 Sun 13 Mon 14 Tue 15 Wed 16 Thu 17 Fri 18 Sat 19 Sun 20 Mo…" at bounding box center [451, 257] width 903 height 305
drag, startPoint x: 577, startPoint y: 121, endPoint x: 325, endPoint y: 116, distance: 251.7
click at [280, 123] on app-calendar-viewport "Thu 10 Fri 11 Sat 12 Sun 13 Mon 14 Tue 15 Wed 16 Thu 17 Fri 18 Sat 19 Sun 20 Mo…" at bounding box center [451, 257] width 903 height 305
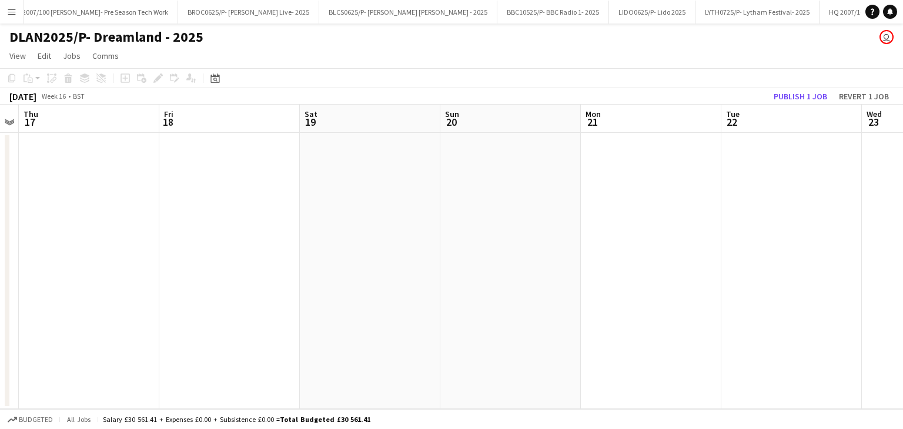
drag, startPoint x: 555, startPoint y: 116, endPoint x: 328, endPoint y: 118, distance: 227.6
click at [328, 118] on app-calendar-viewport "Mon 14 Tue 15 Wed 16 Thu 17 Fri 18 Sat 19 Sun 20 Mon 21 Tue 22 Wed 23 Thu 24 Fr…" at bounding box center [451, 257] width 903 height 305
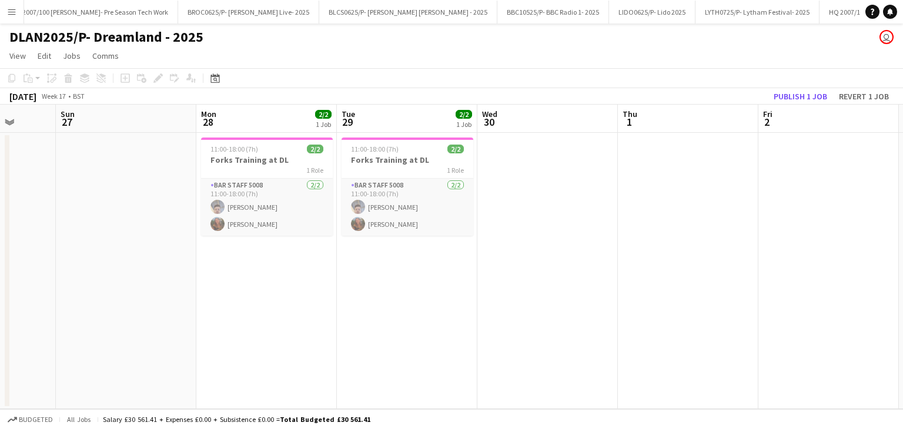
scroll to position [0, 375]
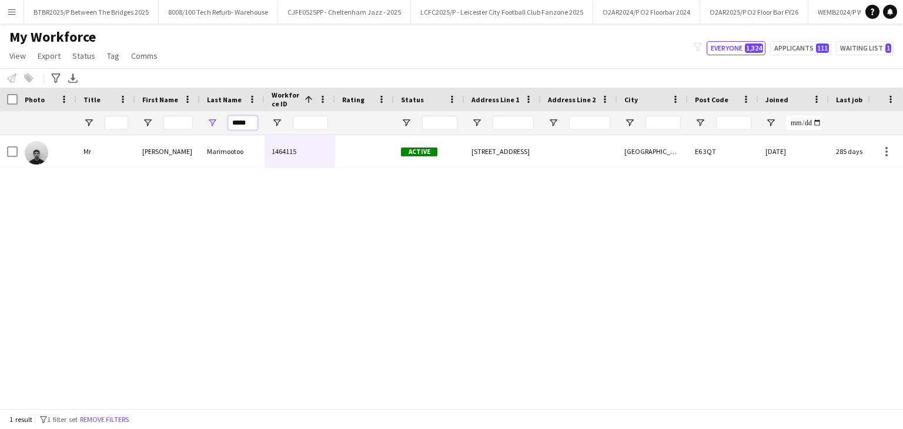
click at [251, 128] on input "*****" at bounding box center [242, 123] width 29 height 14
click at [251, 126] on input "*****" at bounding box center [242, 123] width 29 height 14
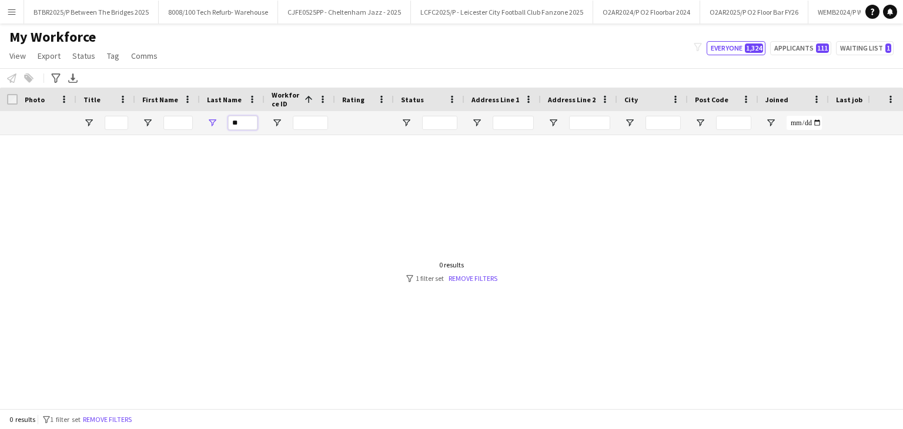
type input "*"
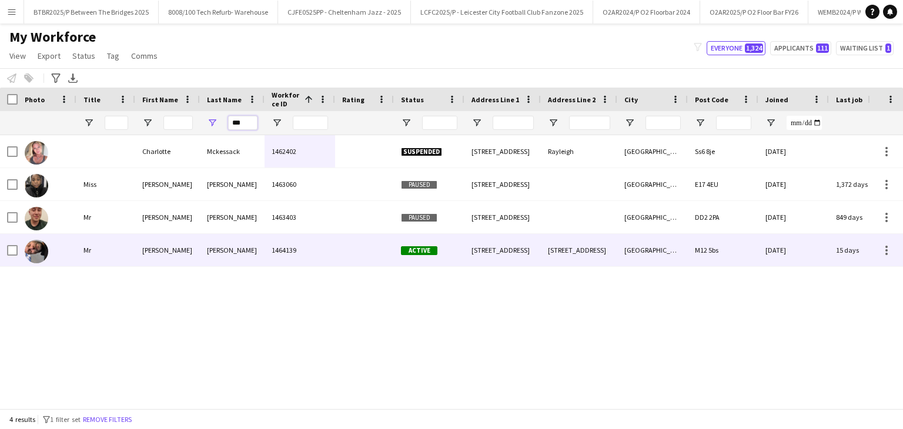
type input "***"
click at [252, 245] on div "[PERSON_NAME]" at bounding box center [232, 250] width 65 height 32
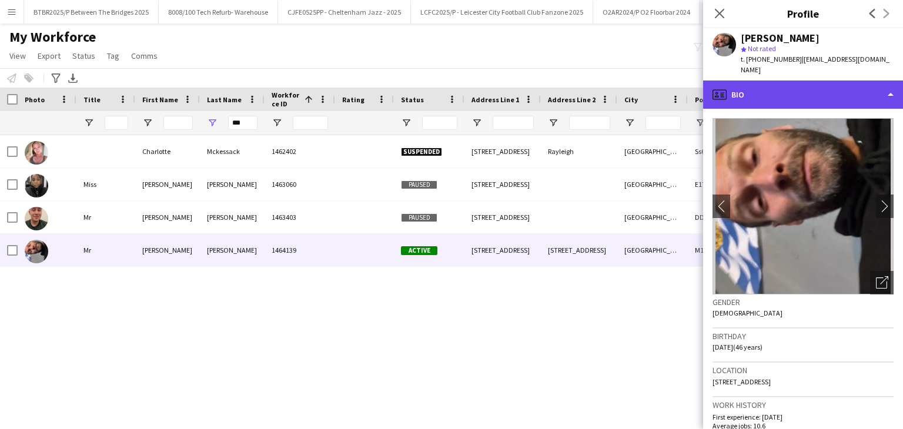
click at [814, 86] on div "profile Bio" at bounding box center [803, 95] width 200 height 28
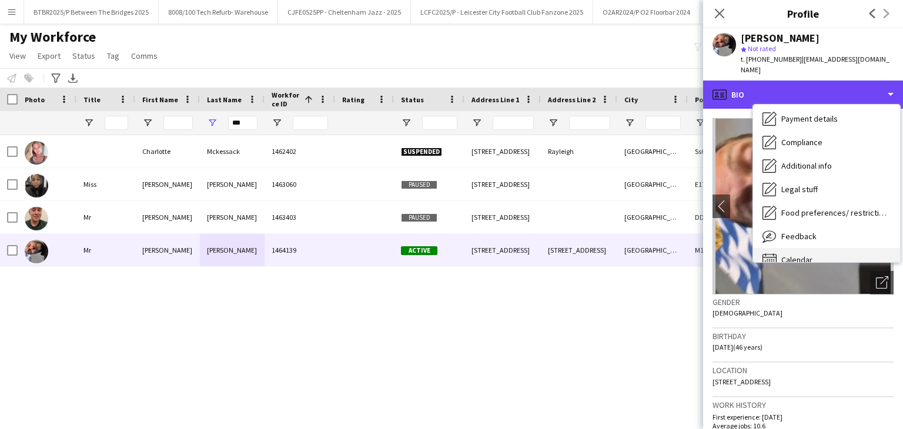
scroll to position [158, 0]
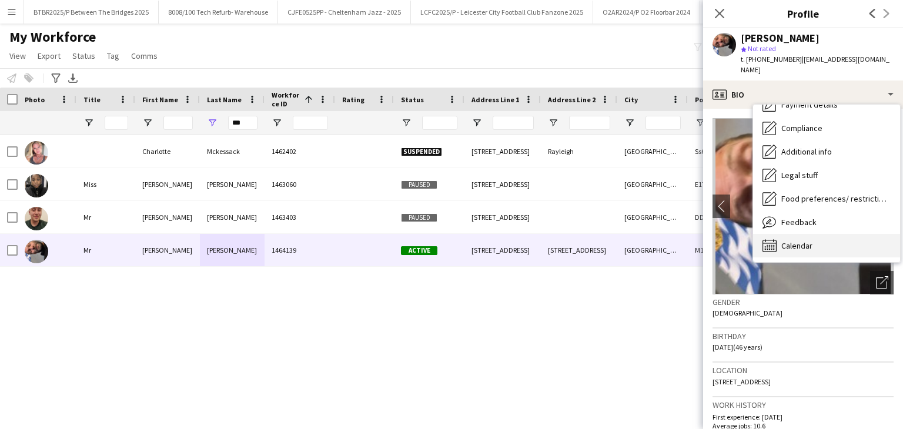
click at [837, 238] on div "Calendar Calendar" at bounding box center [826, 246] width 147 height 24
